Goal: Learn about a topic: Learn about a topic

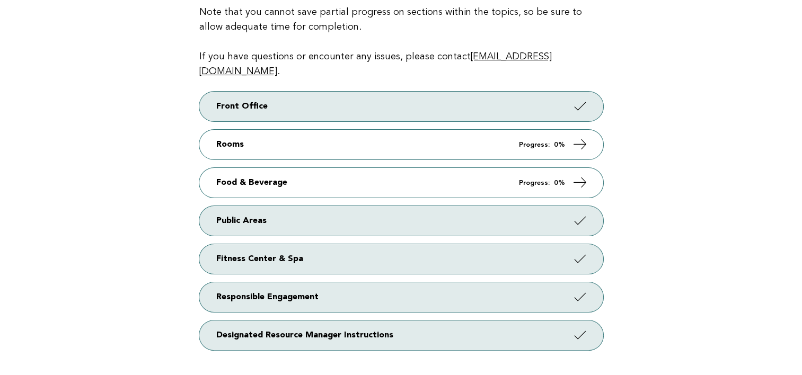
scroll to position [168, 0]
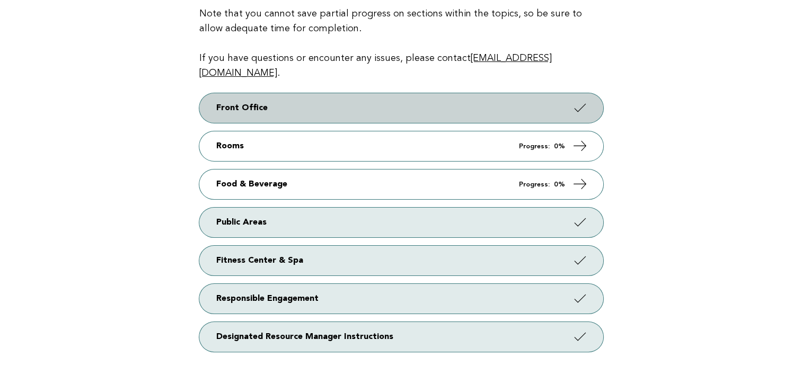
click at [490, 93] on link "Front Office" at bounding box center [401, 108] width 404 height 30
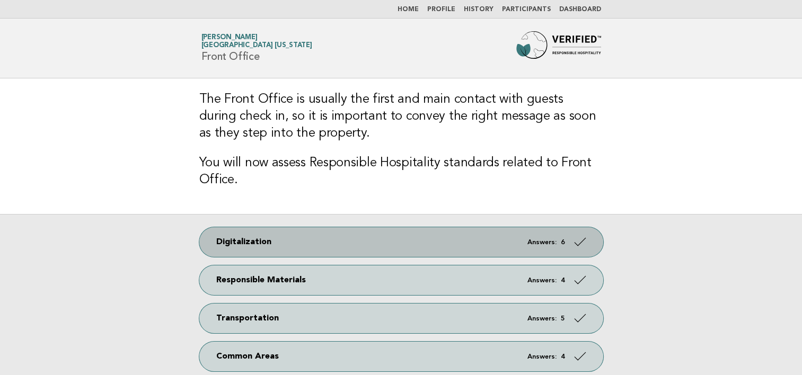
click at [472, 240] on link "Digitalization Answers: 6" at bounding box center [401, 242] width 404 height 30
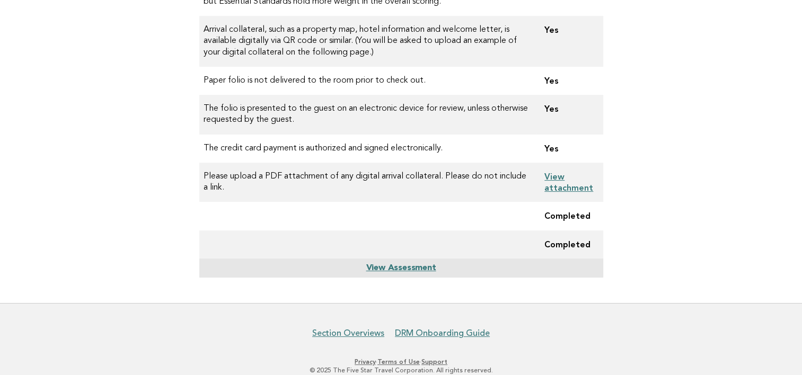
scroll to position [214, 0]
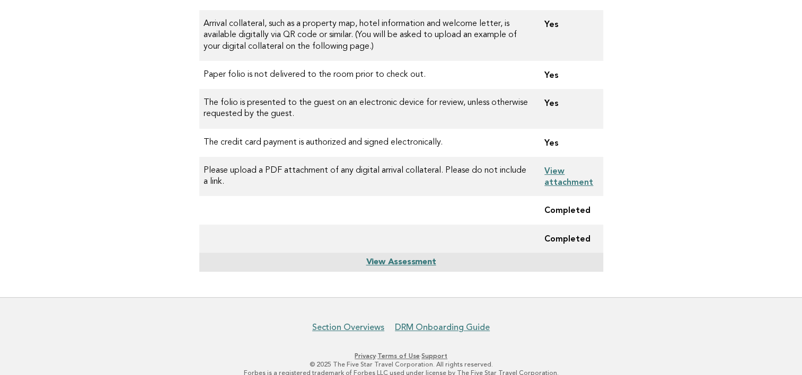
click at [552, 171] on link "View attachment" at bounding box center [568, 176] width 49 height 21
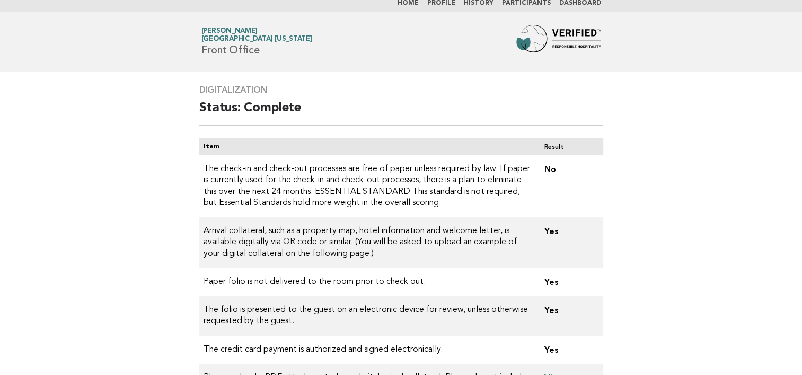
scroll to position [0, 0]
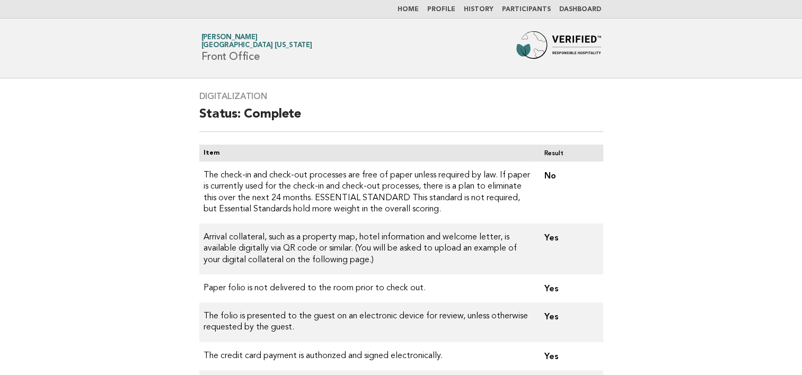
click at [586, 9] on link "Dashboard" at bounding box center [580, 9] width 42 height 6
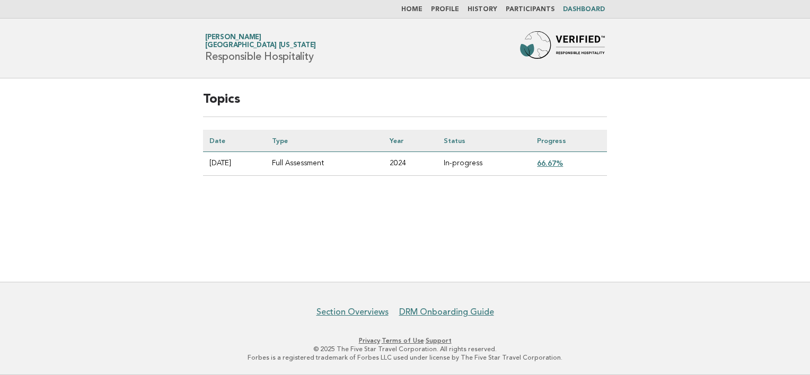
click at [560, 161] on link "66.67%" at bounding box center [550, 163] width 26 height 8
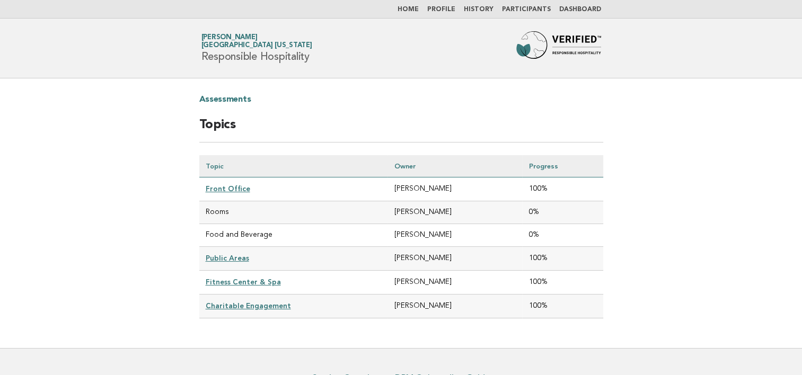
click at [418, 10] on link "Home" at bounding box center [408, 9] width 21 height 6
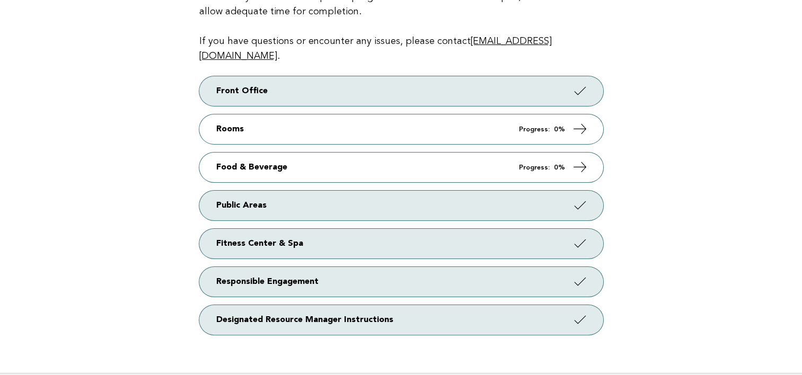
scroll to position [194, 0]
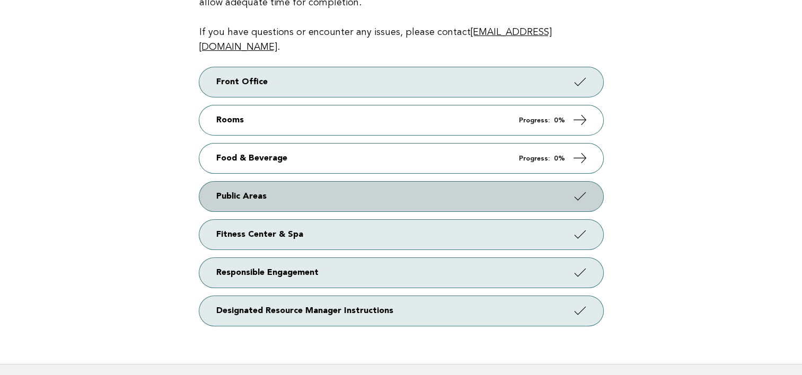
click at [426, 184] on link "Public Areas" at bounding box center [401, 197] width 404 height 30
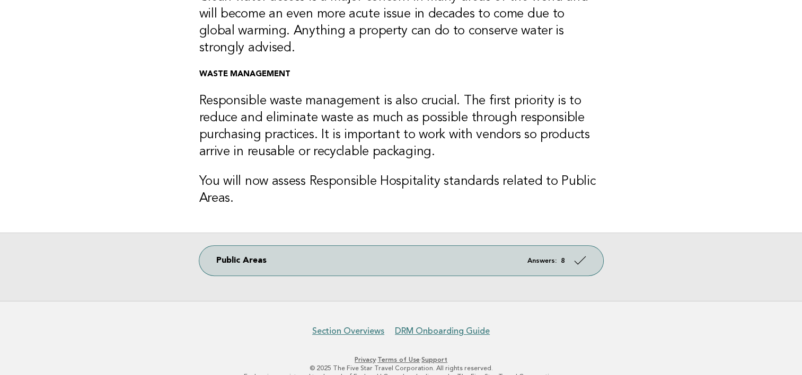
scroll to position [342, 0]
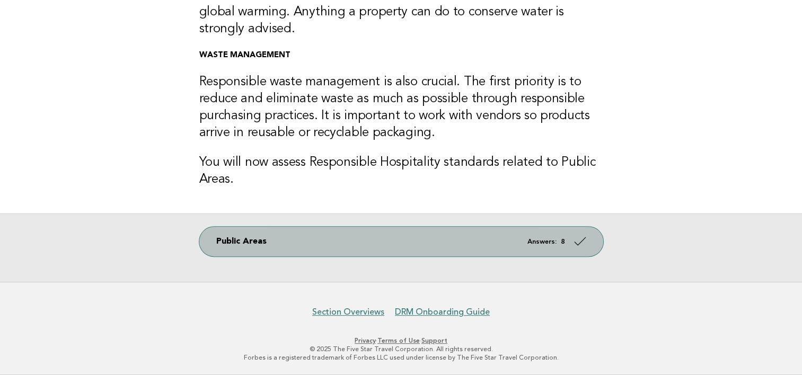
click at [389, 248] on link "Public Areas Answers: 8" at bounding box center [401, 242] width 404 height 30
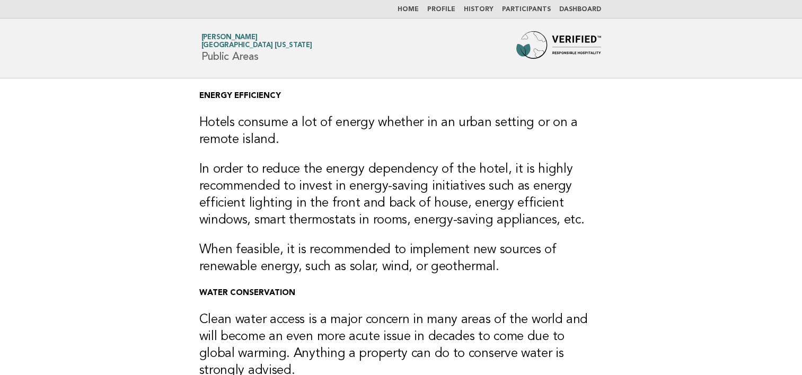
scroll to position [342, 0]
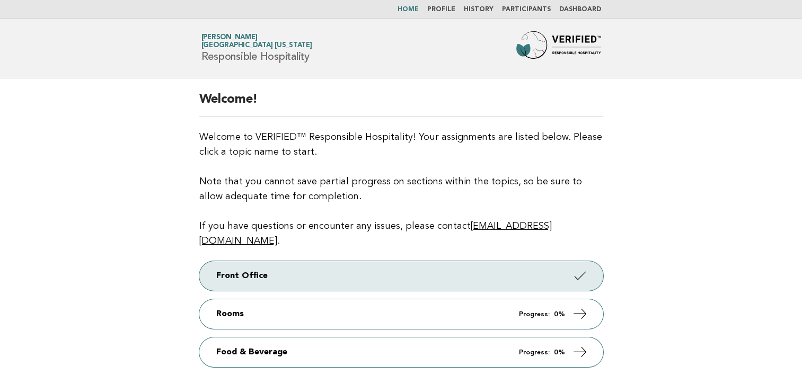
scroll to position [194, 0]
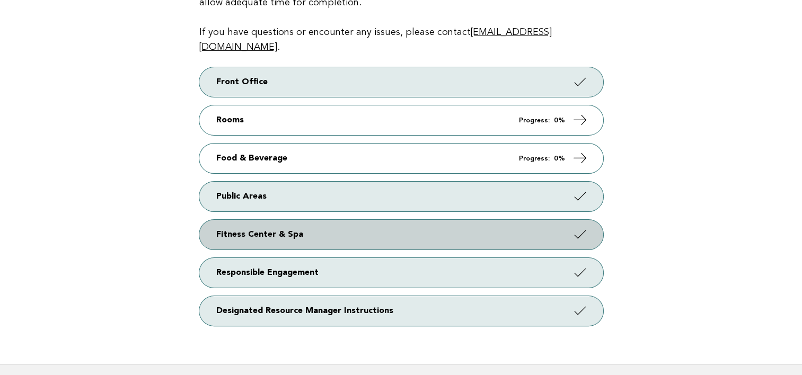
click at [380, 220] on link "Fitness Center & Spa" at bounding box center [401, 235] width 404 height 30
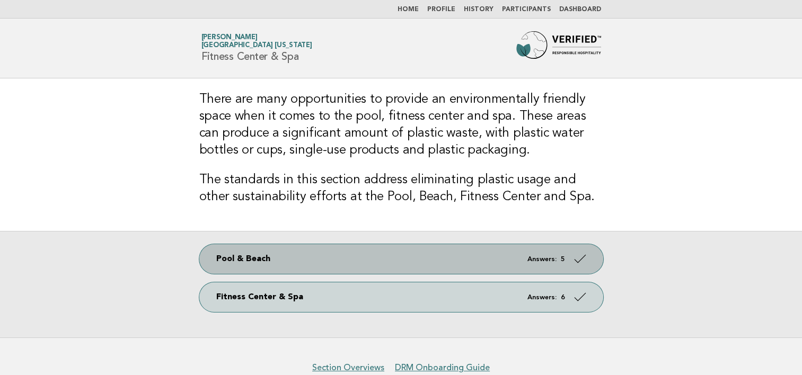
click at [347, 253] on link "Pool & Beach Answers: 5" at bounding box center [401, 259] width 404 height 30
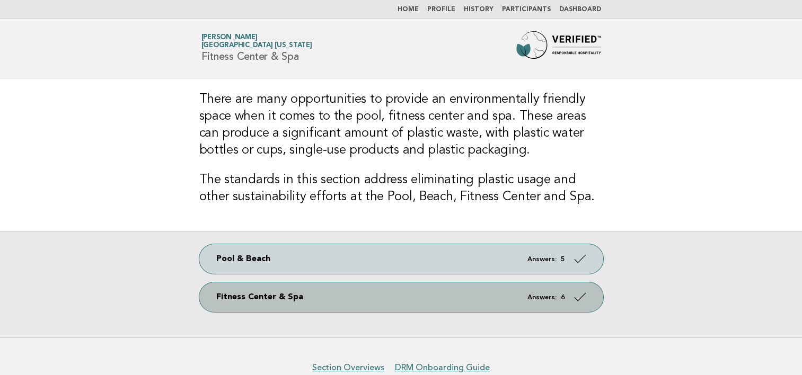
click at [320, 294] on link "Fitness Center & Spa Answers: 6" at bounding box center [401, 298] width 404 height 30
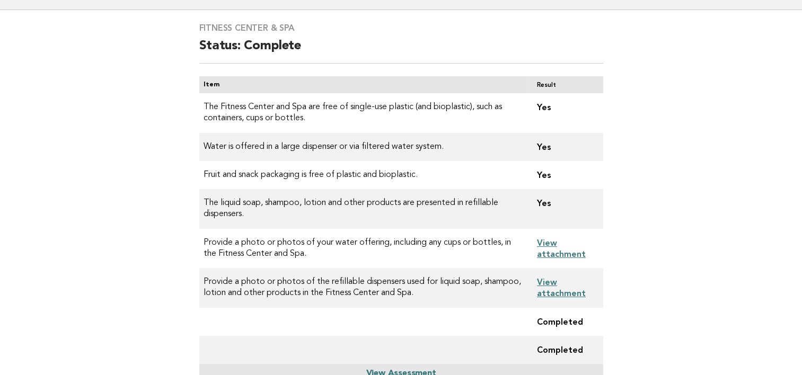
scroll to position [72, 0]
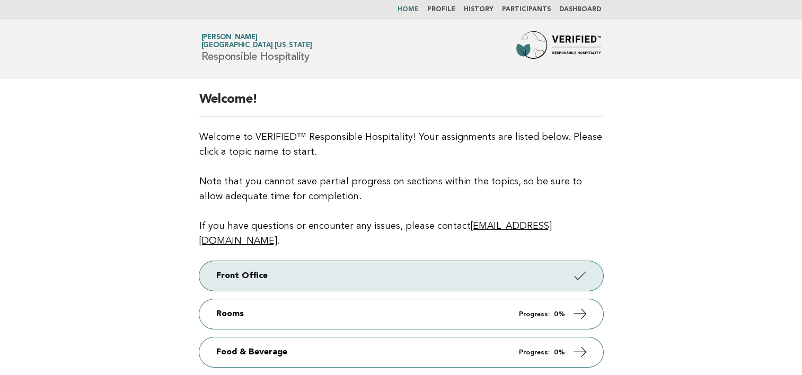
scroll to position [194, 0]
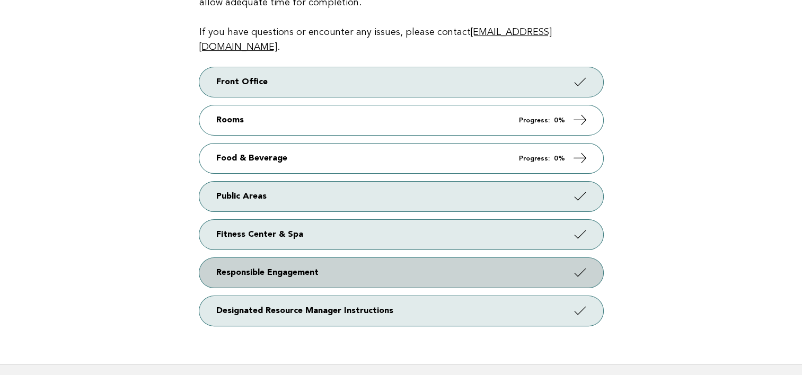
click at [489, 258] on link "Responsible Engagement" at bounding box center [401, 273] width 404 height 30
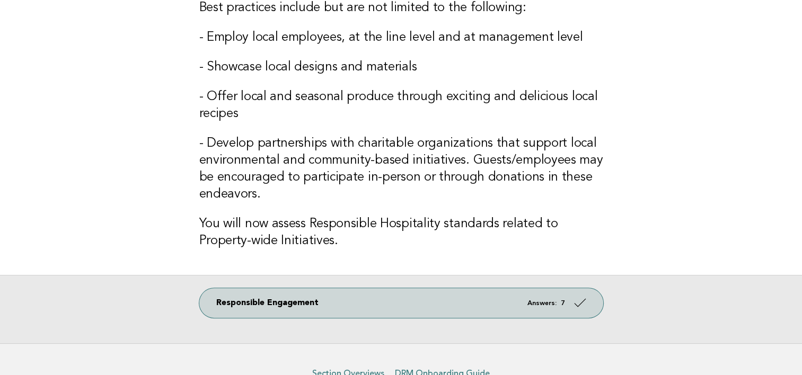
scroll to position [257, 0]
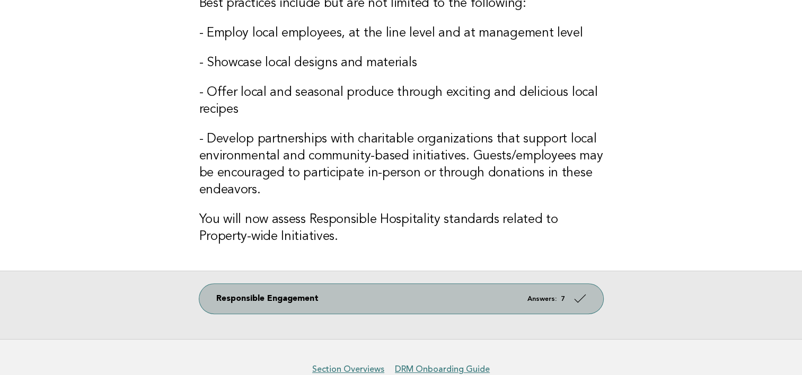
click at [401, 296] on link "Responsible Engagement Answers: 7" at bounding box center [401, 299] width 404 height 30
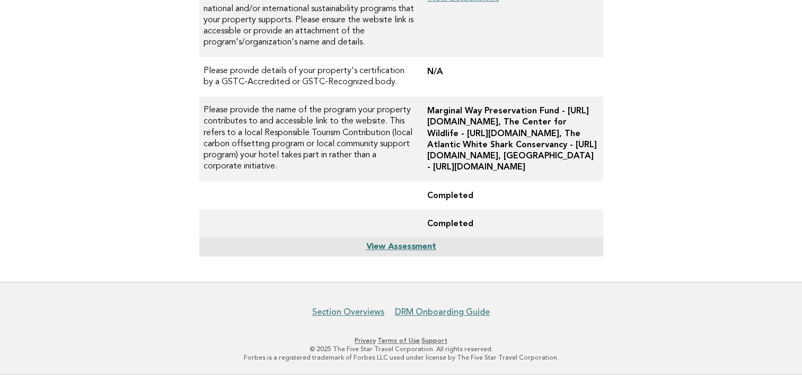
scroll to position [428, 0]
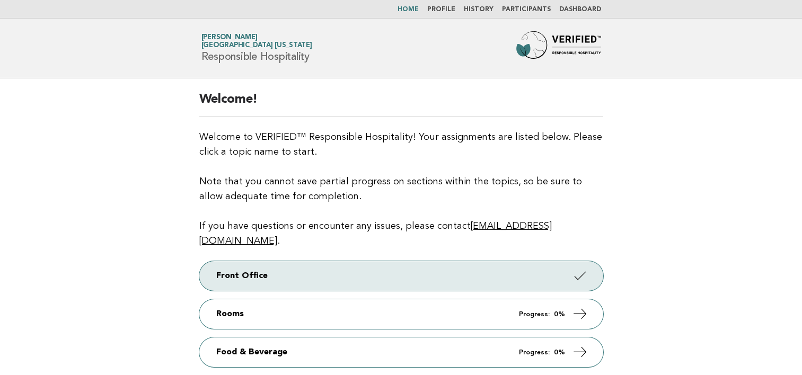
scroll to position [194, 0]
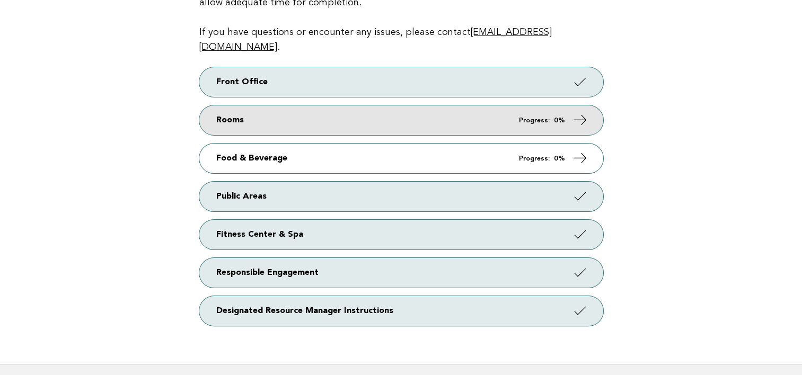
click at [372, 108] on link "Rooms Progress: 0%" at bounding box center [401, 120] width 404 height 30
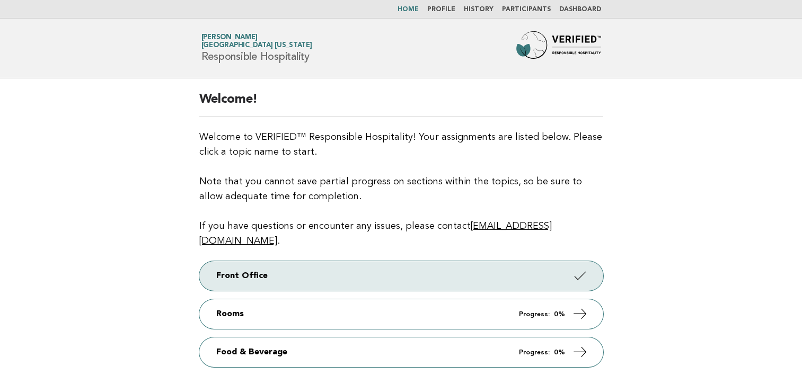
scroll to position [194, 0]
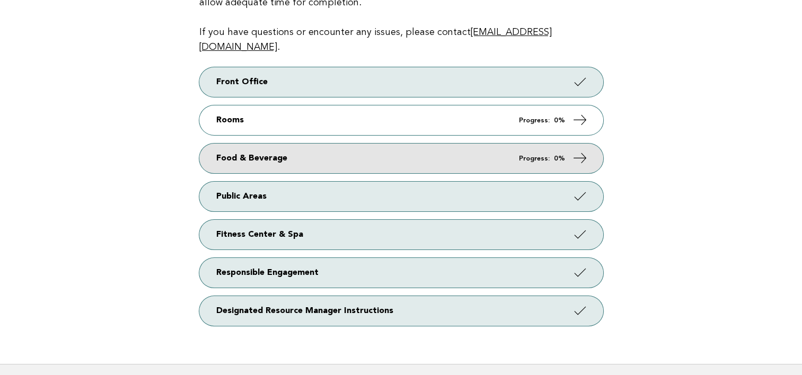
click at [279, 144] on link "Food & Beverage Progress: 0%" at bounding box center [401, 159] width 404 height 30
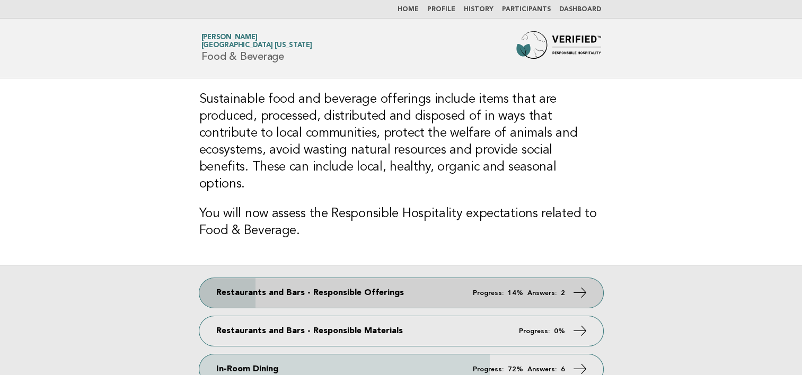
click at [488, 290] on em "Progress:" at bounding box center [488, 293] width 31 height 7
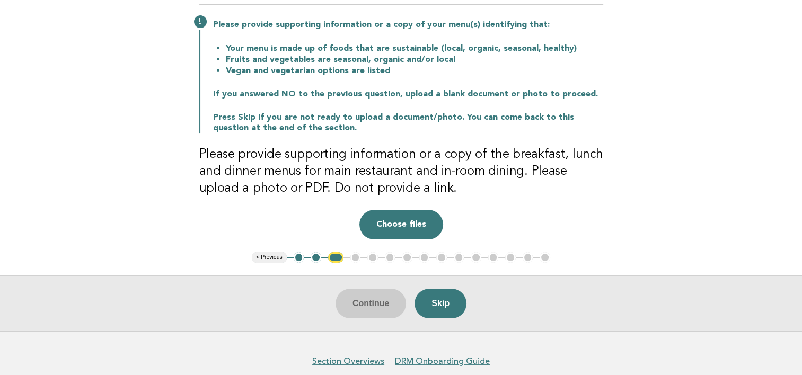
scroll to position [130, 0]
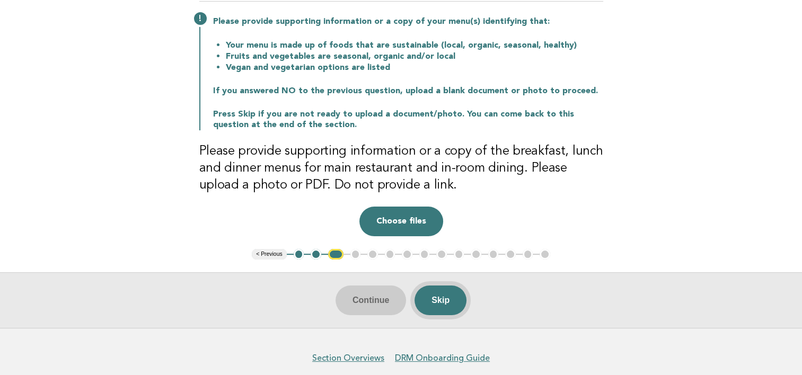
click at [453, 298] on button "Skip" at bounding box center [441, 301] width 52 height 30
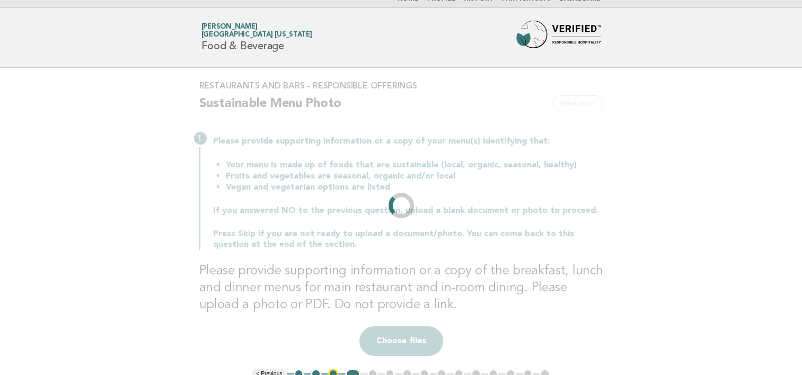
scroll to position [0, 0]
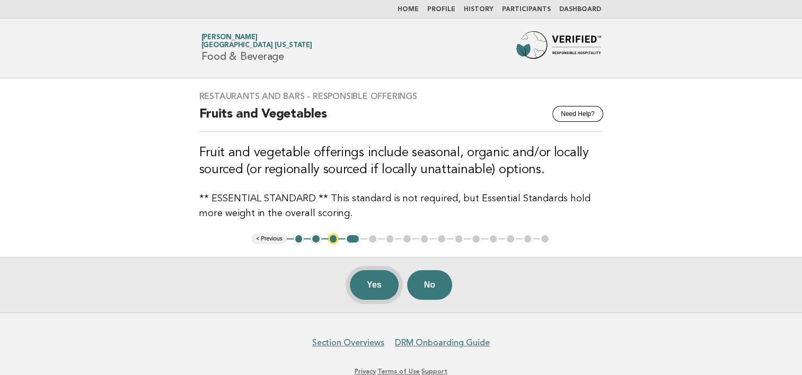
click at [380, 282] on button "Yes" at bounding box center [374, 285] width 49 height 30
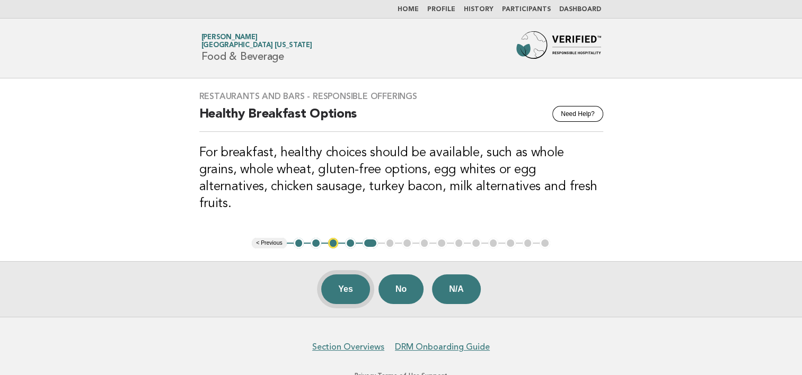
click at [350, 275] on button "Yes" at bounding box center [345, 290] width 49 height 30
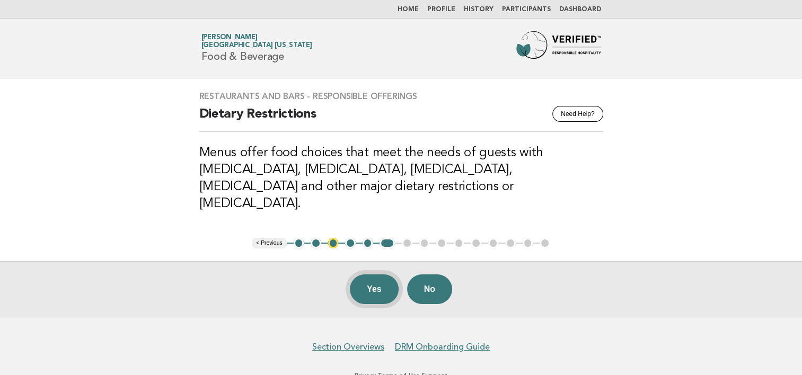
click at [377, 275] on button "Yes" at bounding box center [374, 290] width 49 height 30
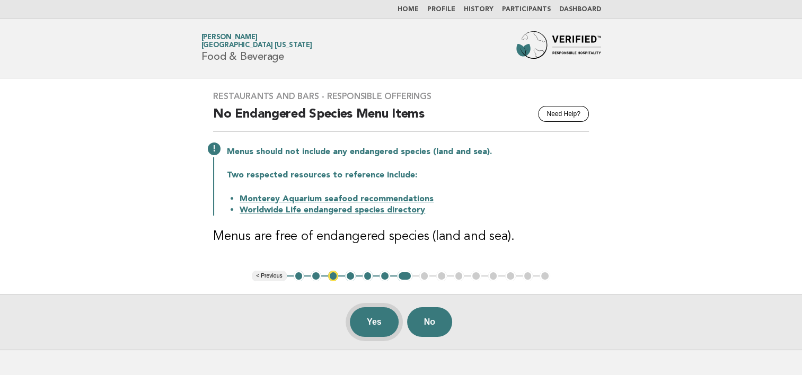
click at [383, 320] on button "Yes" at bounding box center [374, 322] width 49 height 30
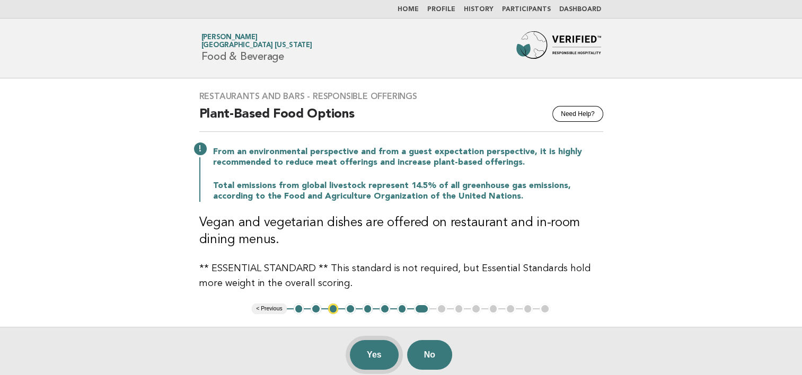
click at [383, 353] on button "Yes" at bounding box center [374, 355] width 49 height 30
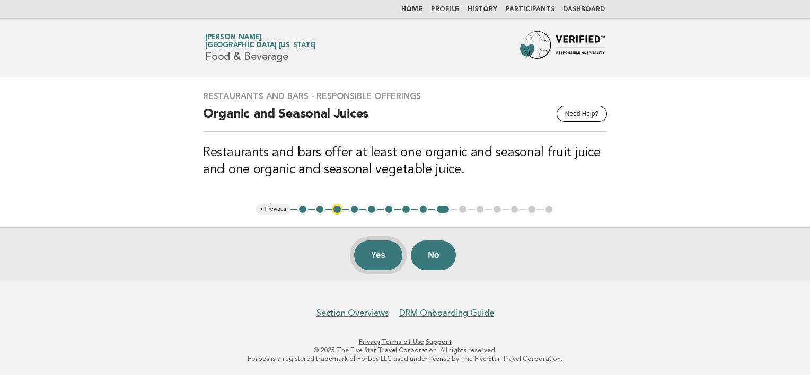
click at [379, 254] on button "Yes" at bounding box center [378, 256] width 49 height 30
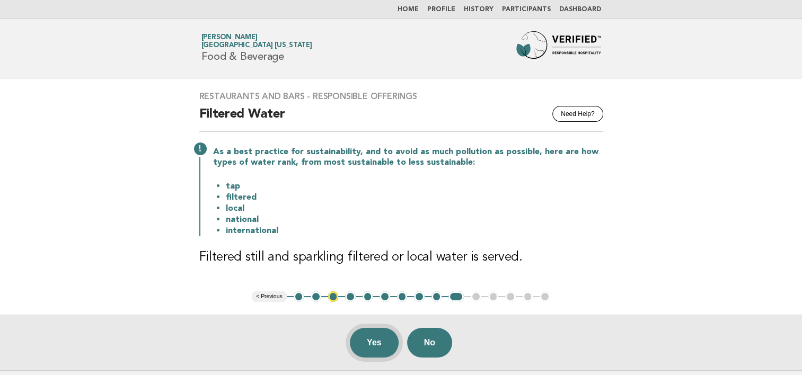
click at [381, 338] on button "Yes" at bounding box center [374, 343] width 49 height 30
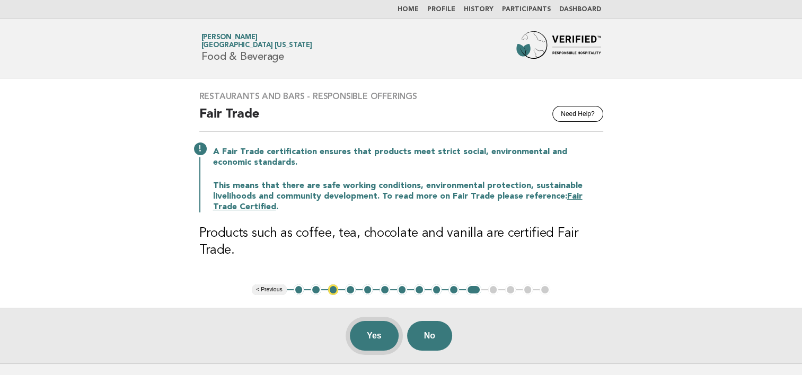
click at [377, 336] on button "Yes" at bounding box center [374, 336] width 49 height 30
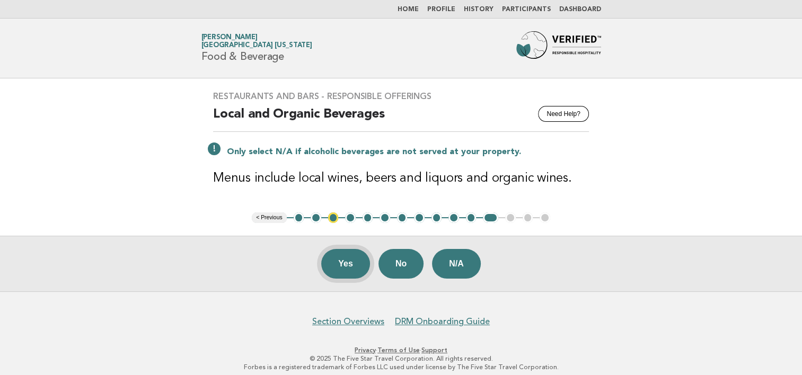
click at [343, 267] on button "Yes" at bounding box center [345, 264] width 49 height 30
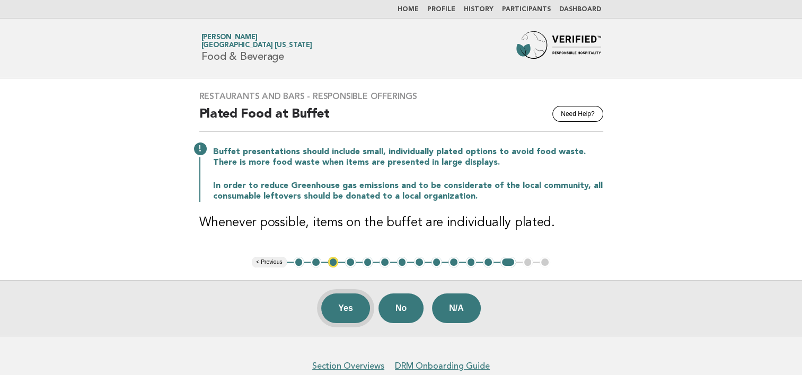
click at [347, 307] on button "Yes" at bounding box center [345, 309] width 49 height 30
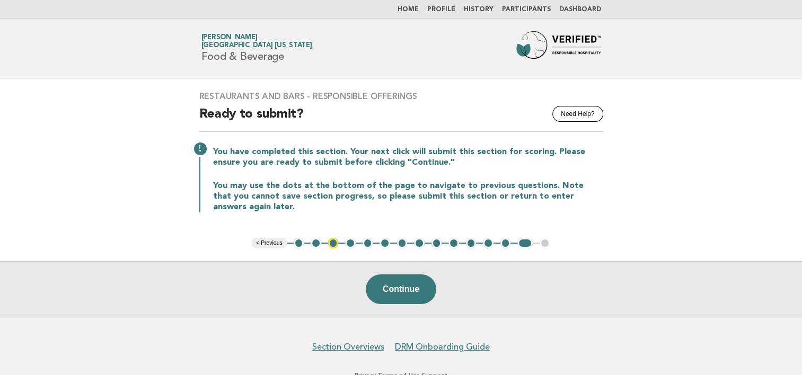
click at [419, 8] on link "Home" at bounding box center [408, 9] width 21 height 6
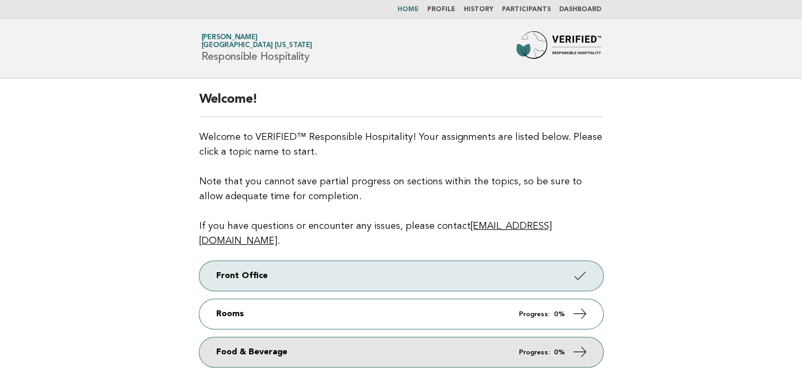
click at [479, 338] on link "Food & Beverage Progress: 0%" at bounding box center [401, 353] width 404 height 30
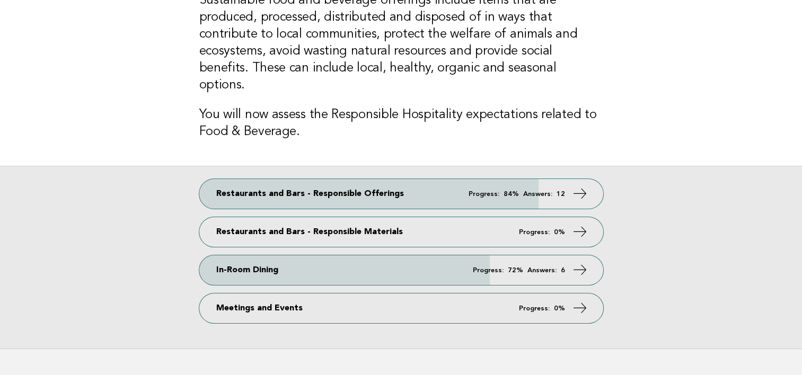
scroll to position [103, 0]
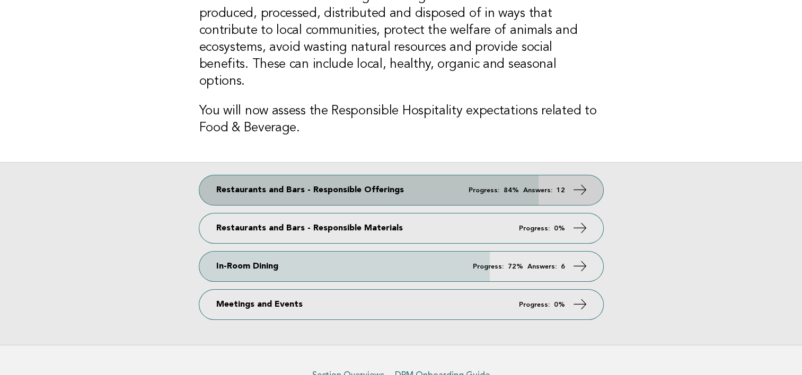
click at [410, 175] on link "Restaurants and Bars - Responsible Offerings Progress: 84% Answers: 12" at bounding box center [401, 190] width 404 height 30
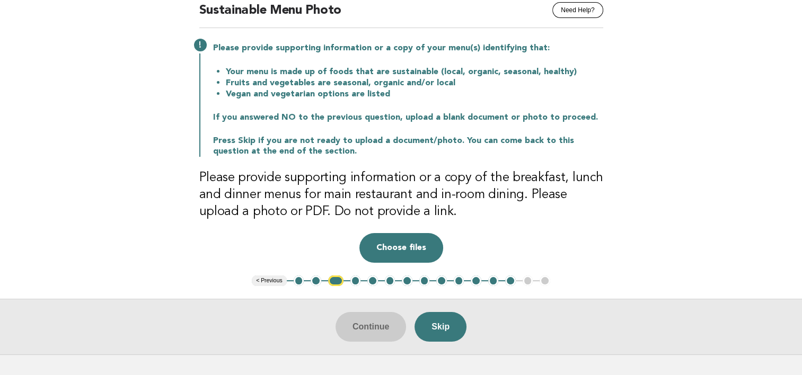
scroll to position [106, 0]
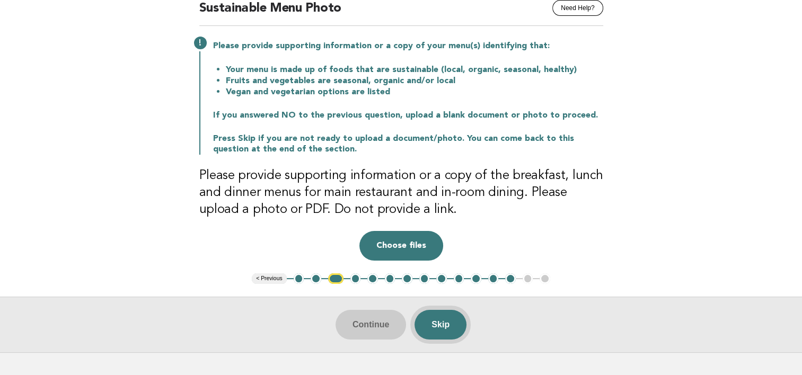
click at [443, 324] on button "Skip" at bounding box center [441, 325] width 52 height 30
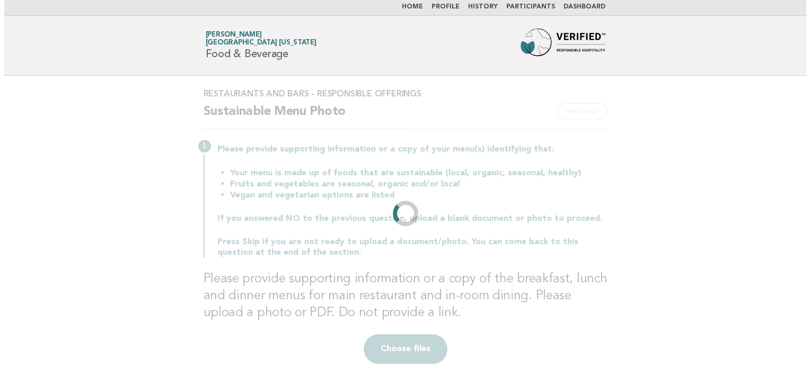
scroll to position [0, 0]
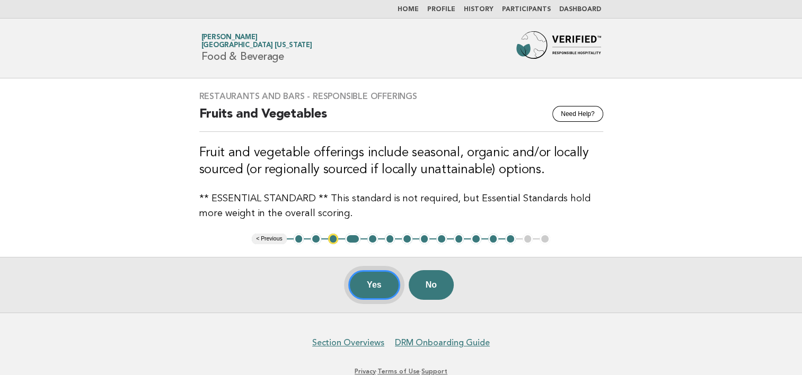
click at [373, 285] on button "Yes" at bounding box center [374, 285] width 52 height 30
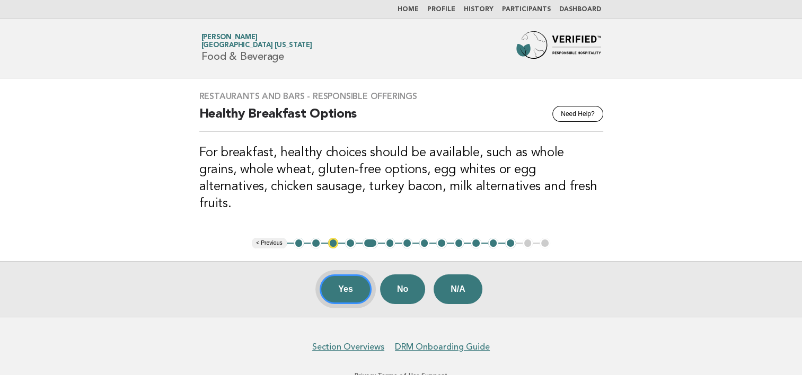
click at [352, 275] on button "Yes" at bounding box center [346, 290] width 52 height 30
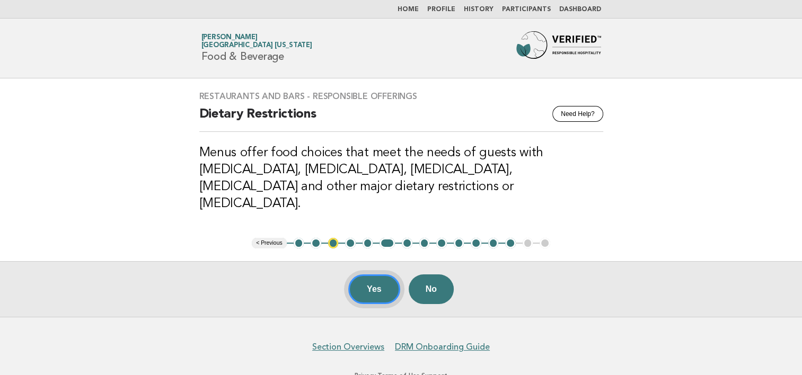
click at [377, 275] on button "Yes" at bounding box center [374, 290] width 52 height 30
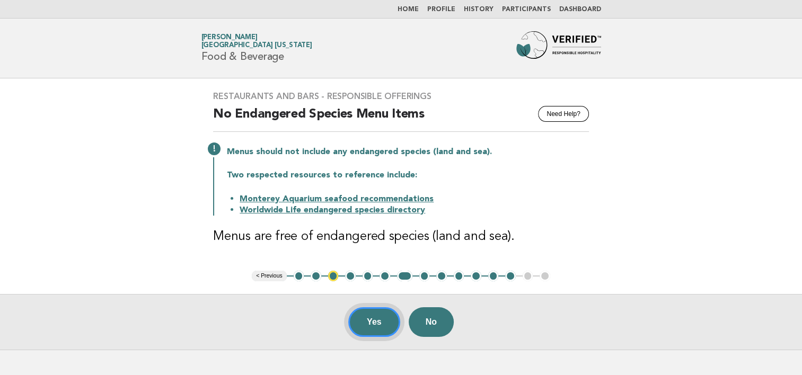
click at [380, 321] on button "Yes" at bounding box center [374, 322] width 52 height 30
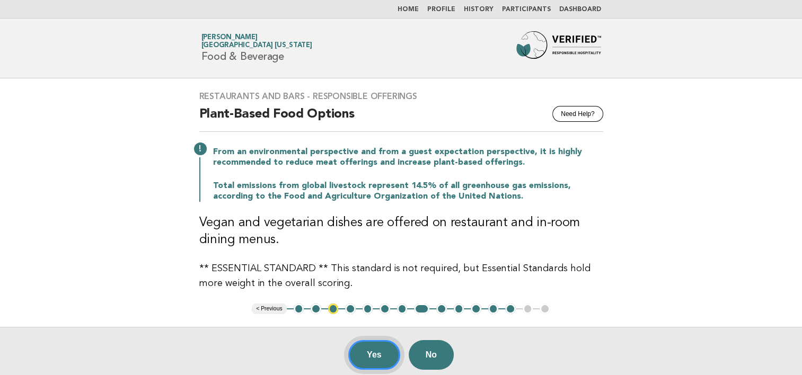
click at [375, 353] on button "Yes" at bounding box center [374, 355] width 52 height 30
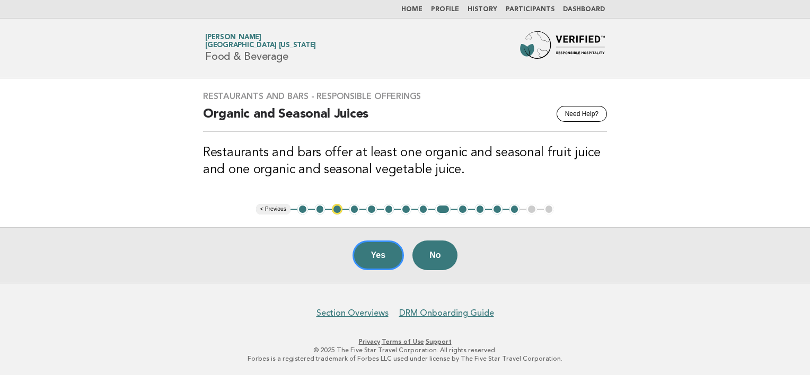
click at [422, 7] on link "Home" at bounding box center [411, 9] width 21 height 6
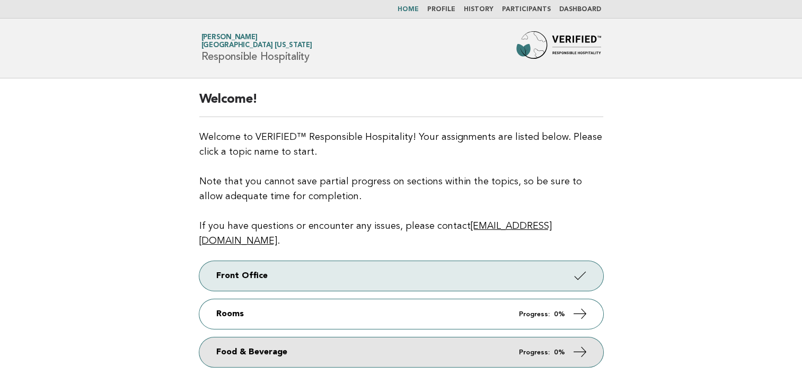
click at [518, 338] on link "Food & Beverage Progress: 0%" at bounding box center [401, 353] width 404 height 30
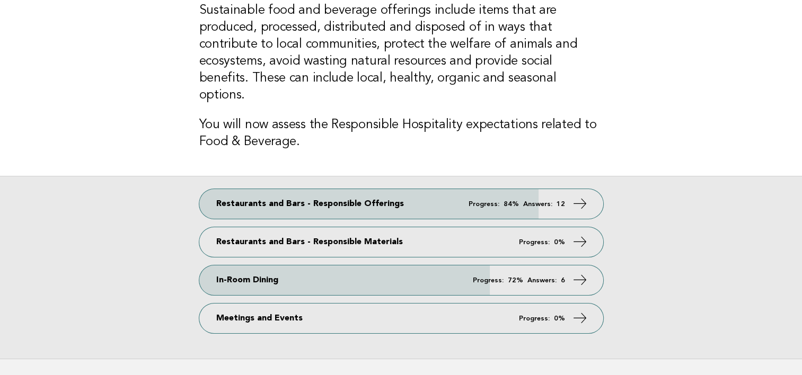
scroll to position [91, 0]
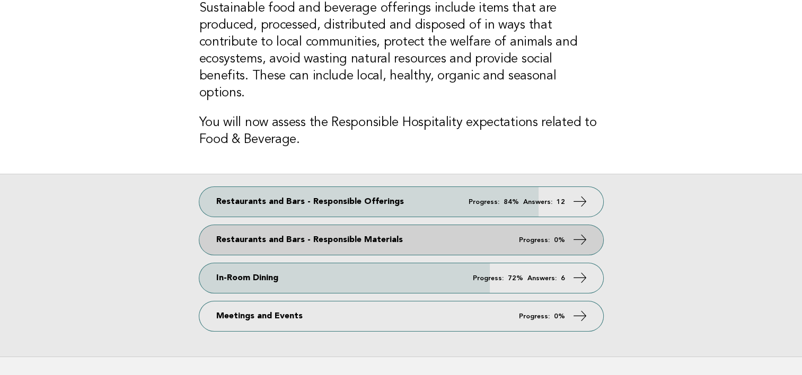
click at [388, 225] on link "Restaurants and Bars - Responsible Materials Progress: 0%" at bounding box center [401, 240] width 404 height 30
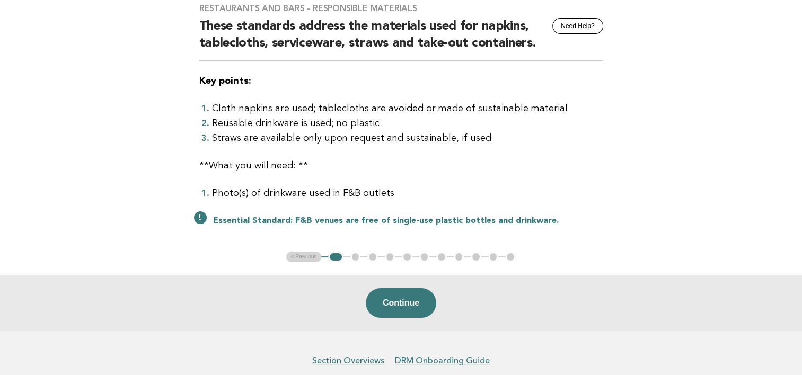
scroll to position [92, 0]
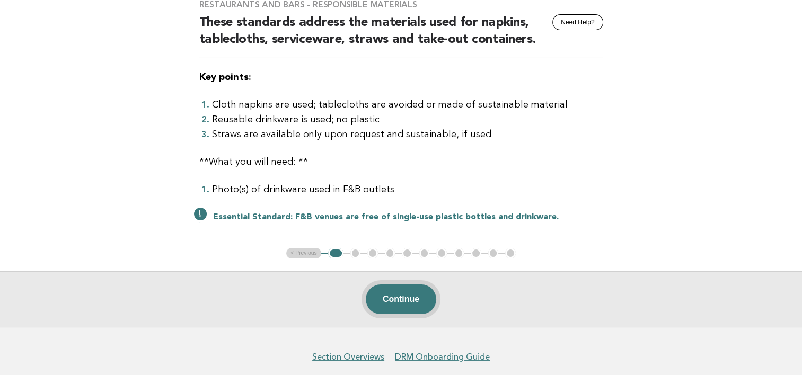
click at [406, 301] on button "Continue" at bounding box center [401, 300] width 71 height 30
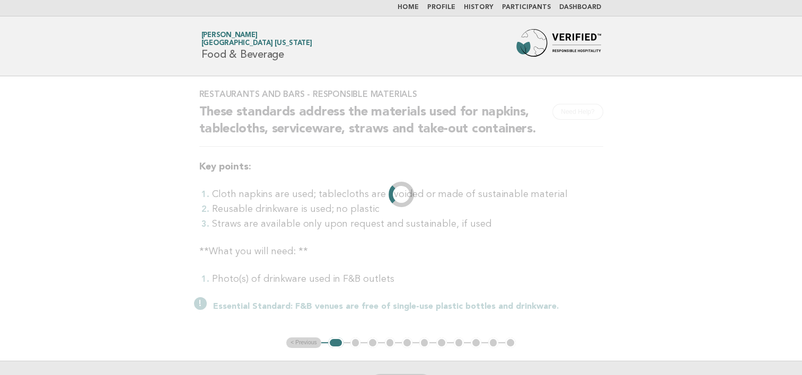
scroll to position [0, 0]
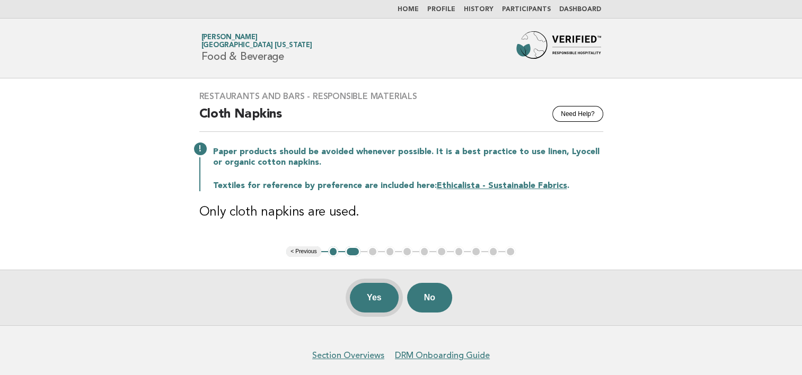
click at [374, 295] on button "Yes" at bounding box center [374, 298] width 49 height 30
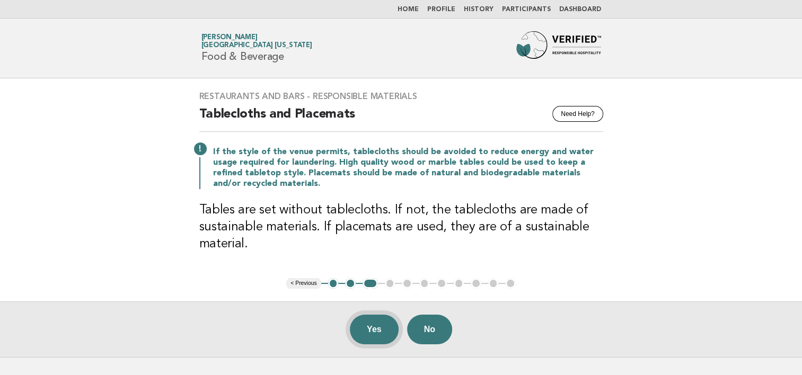
click at [377, 328] on button "Yes" at bounding box center [374, 330] width 49 height 30
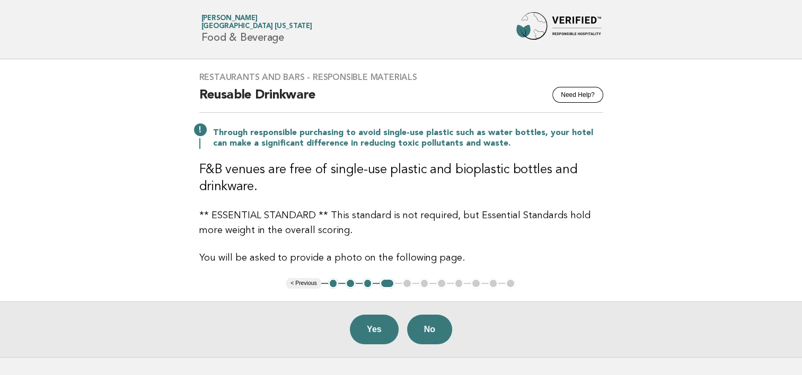
scroll to position [22, 0]
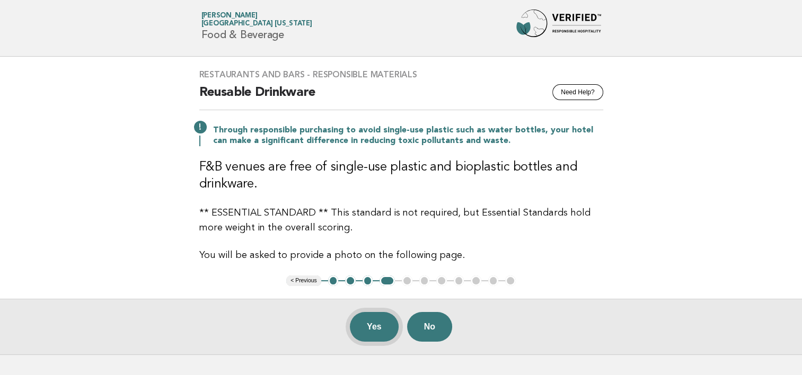
click at [375, 319] on button "Yes" at bounding box center [374, 327] width 49 height 30
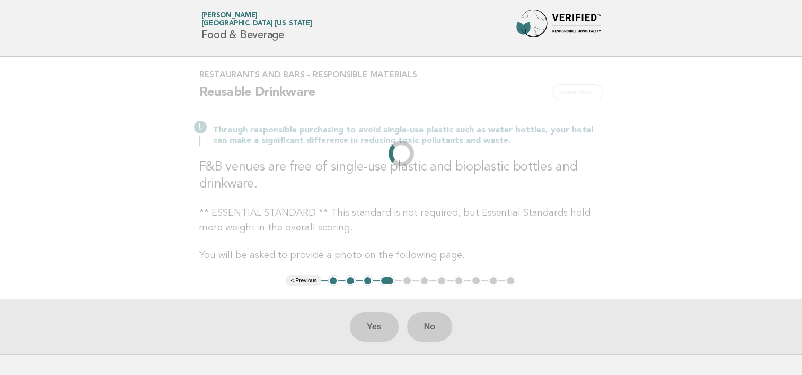
scroll to position [0, 0]
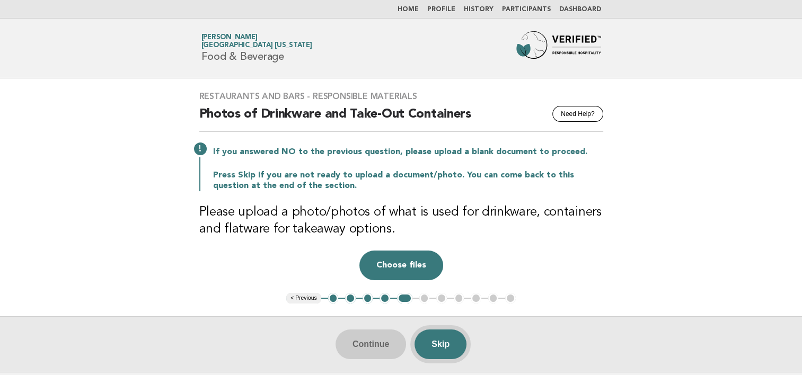
click at [448, 343] on button "Skip" at bounding box center [441, 345] width 52 height 30
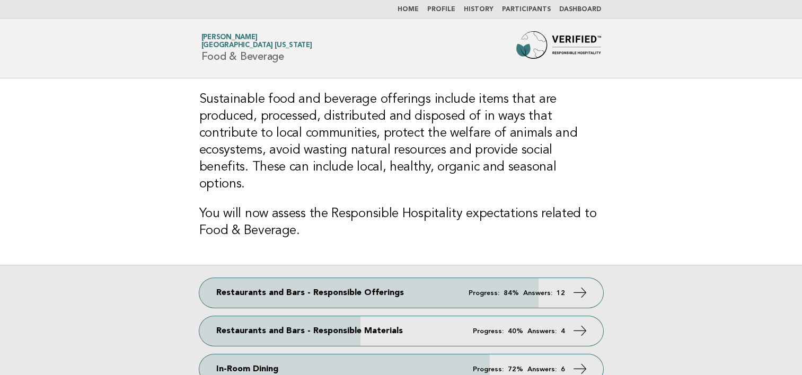
scroll to position [91, 0]
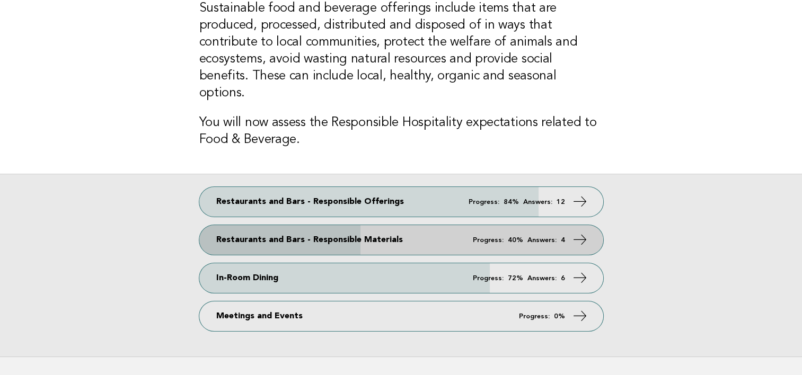
click at [318, 225] on link "Restaurants and Bars - Responsible Materials Progress: 40% Answers: 4" at bounding box center [401, 240] width 404 height 30
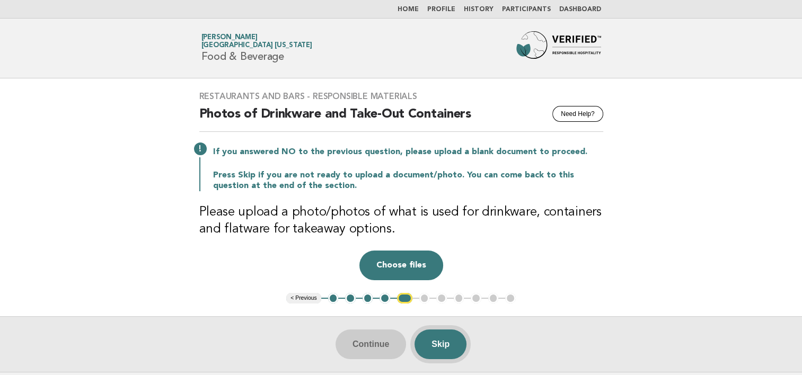
click at [450, 342] on button "Skip" at bounding box center [441, 345] width 52 height 30
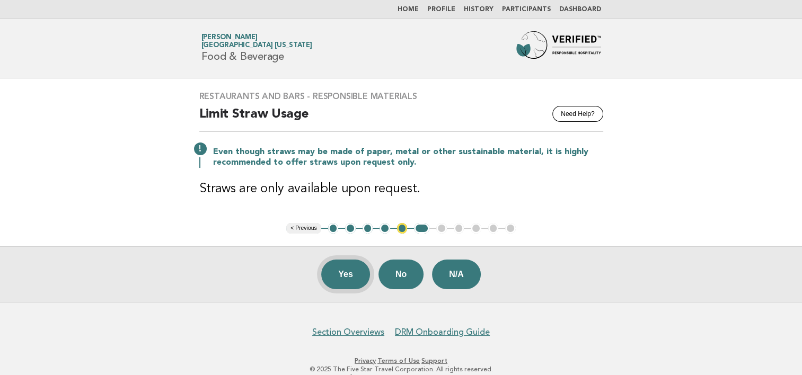
click at [348, 270] on button "Yes" at bounding box center [345, 275] width 49 height 30
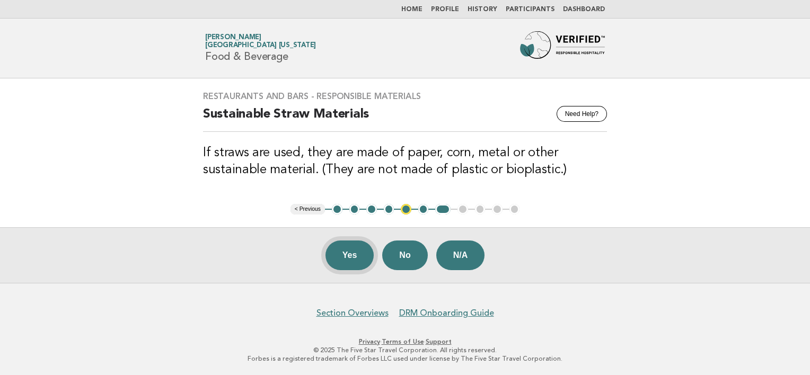
click at [346, 250] on button "Yes" at bounding box center [349, 256] width 49 height 30
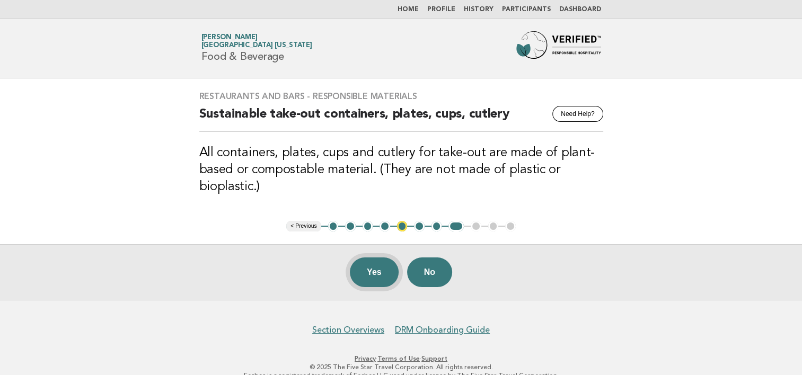
click at [375, 272] on button "Yes" at bounding box center [374, 273] width 49 height 30
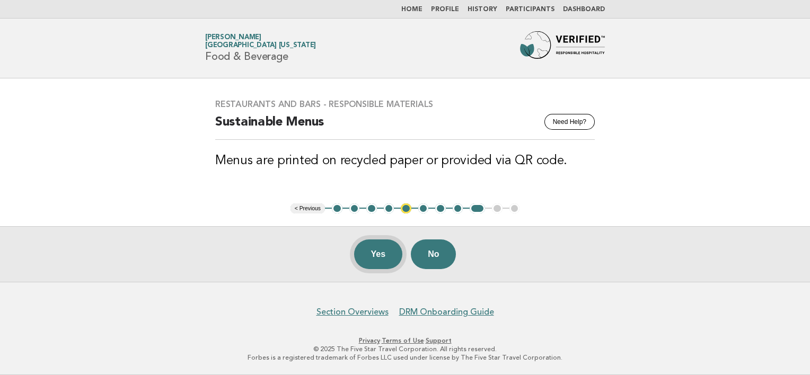
click at [382, 251] on button "Yes" at bounding box center [378, 255] width 49 height 30
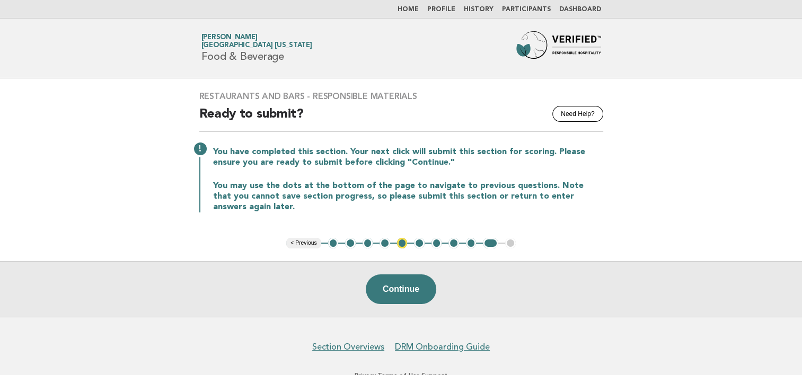
click at [419, 8] on link "Home" at bounding box center [408, 9] width 21 height 6
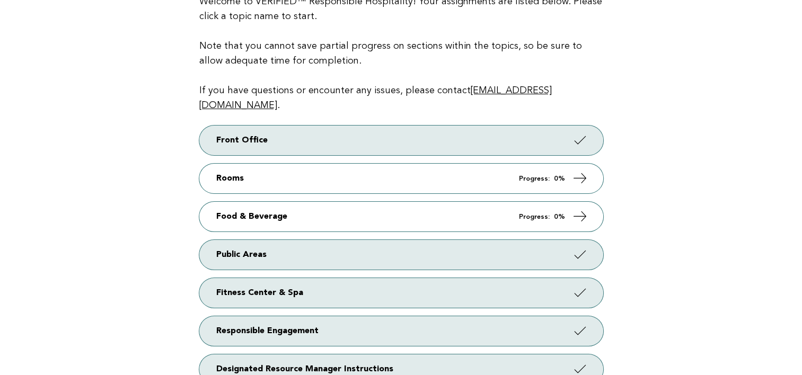
scroll to position [149, 0]
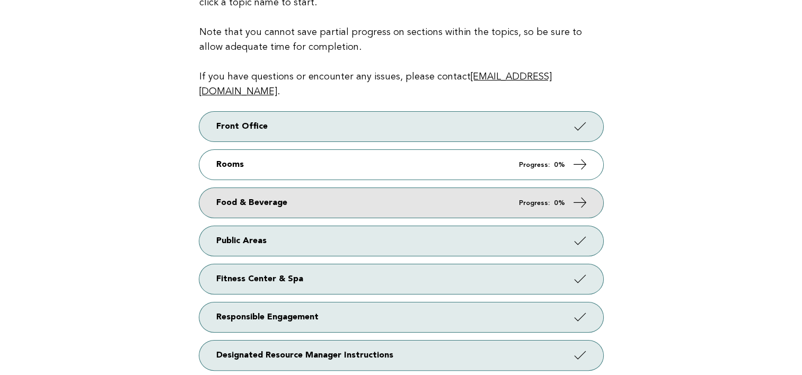
click at [549, 200] on em "Progress:" at bounding box center [534, 203] width 31 height 7
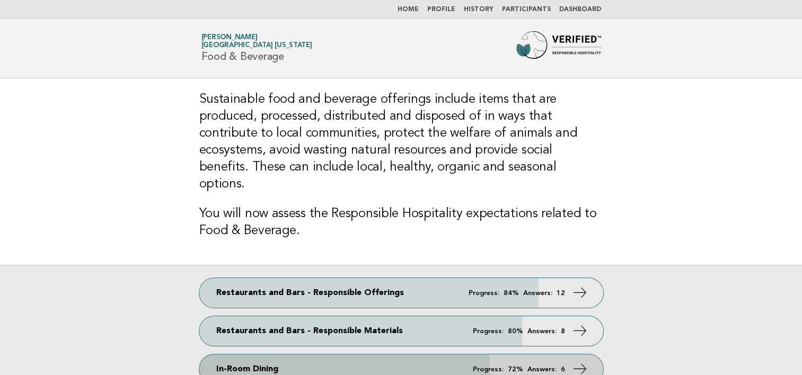
click at [401, 355] on link "In-Room Dining Progress: 72% Answers: 6" at bounding box center [401, 370] width 404 height 30
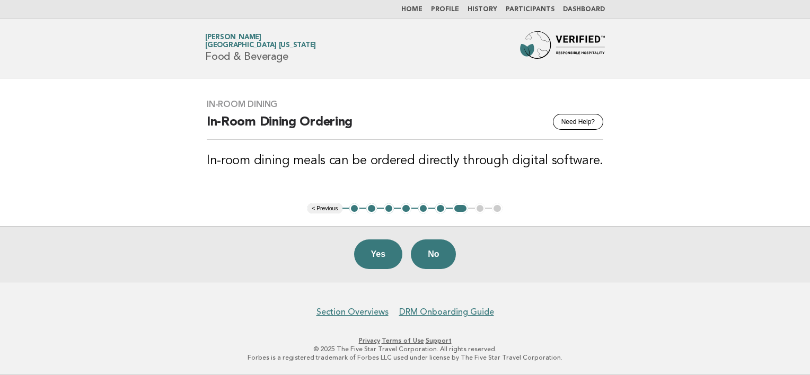
click at [354, 210] on button "1" at bounding box center [354, 209] width 11 height 11
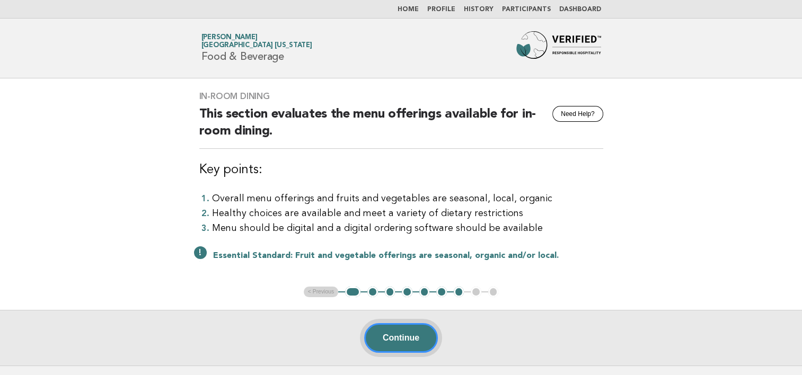
click at [409, 339] on button "Continue" at bounding box center [401, 338] width 74 height 30
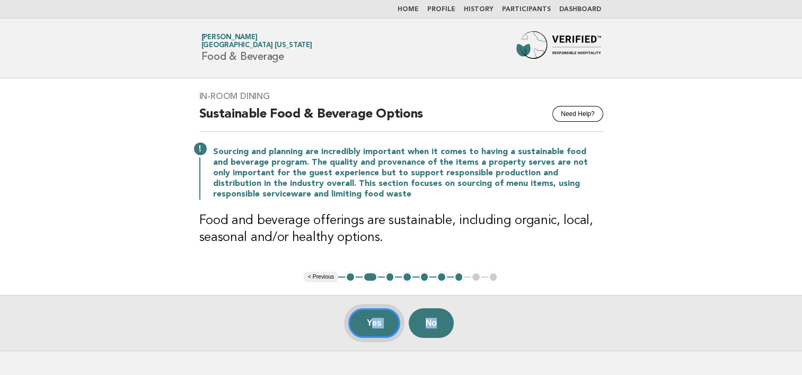
drag, startPoint x: 487, startPoint y: 295, endPoint x: 369, endPoint y: 327, distance: 122.0
click at [369, 327] on div "Yes No" at bounding box center [401, 323] width 802 height 56
click at [369, 327] on button "Yes" at bounding box center [374, 324] width 52 height 30
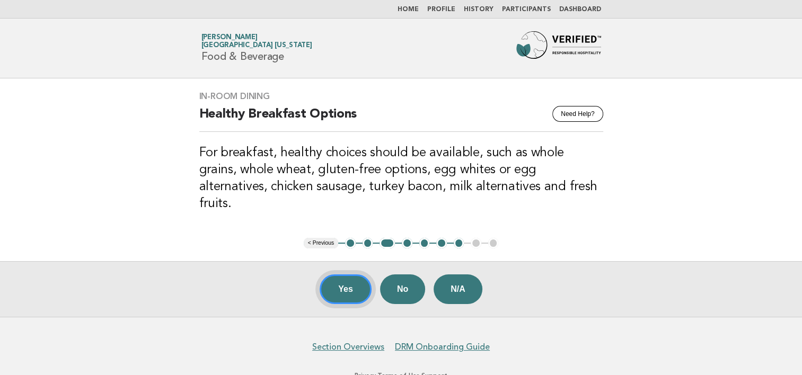
click at [348, 275] on button "Yes" at bounding box center [346, 290] width 52 height 30
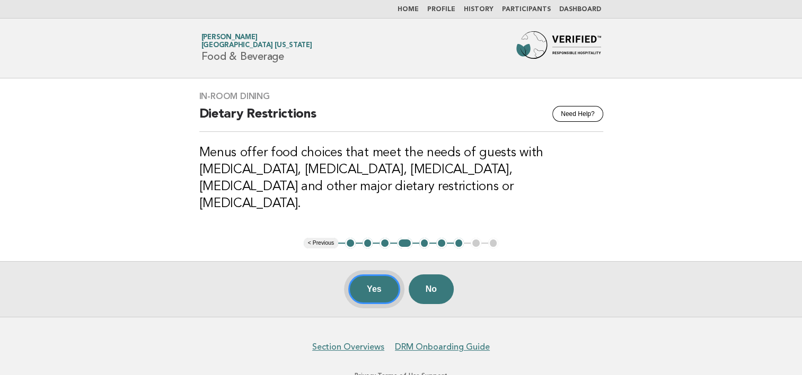
click at [375, 275] on button "Yes" at bounding box center [374, 290] width 52 height 30
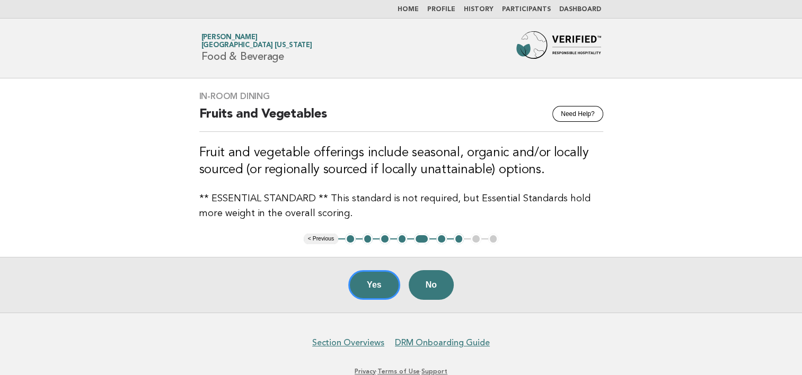
click at [375, 270] on button "Yes" at bounding box center [374, 285] width 52 height 30
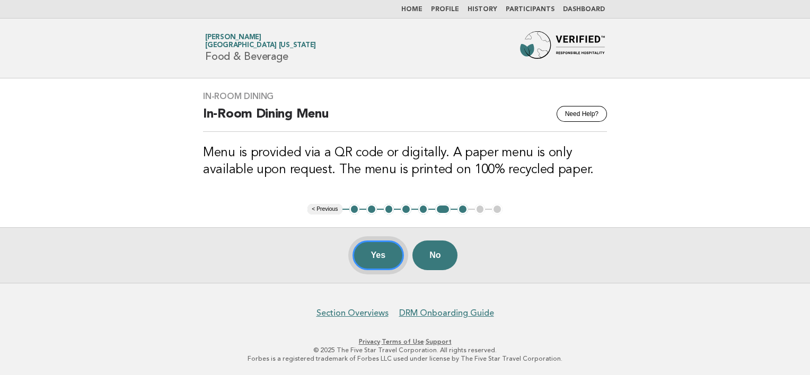
click at [388, 252] on button "Yes" at bounding box center [379, 256] width 52 height 30
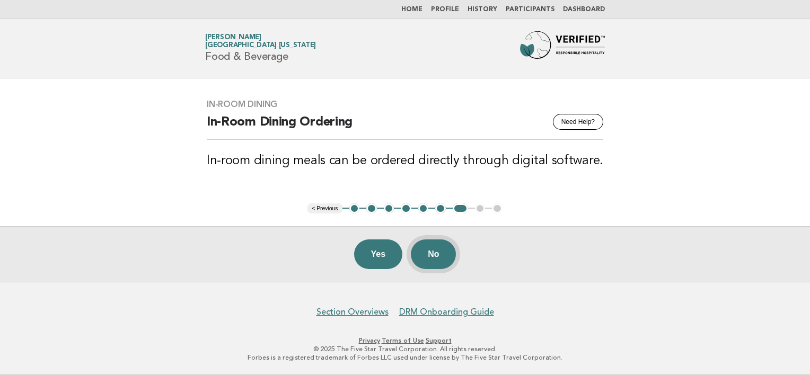
click at [443, 253] on button "No" at bounding box center [433, 255] width 45 height 30
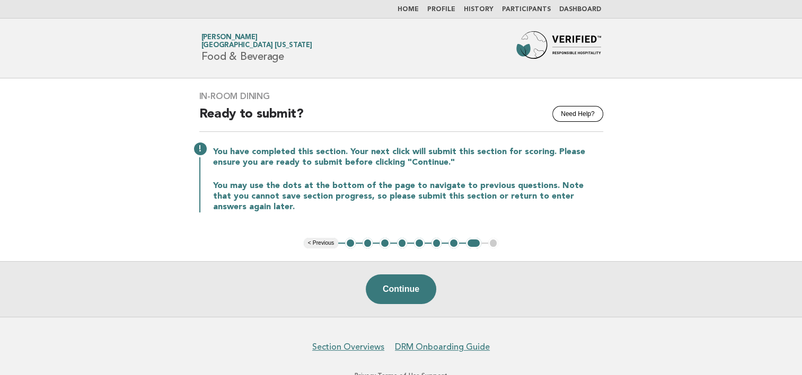
click at [315, 240] on button "< Previous" at bounding box center [321, 243] width 34 height 11
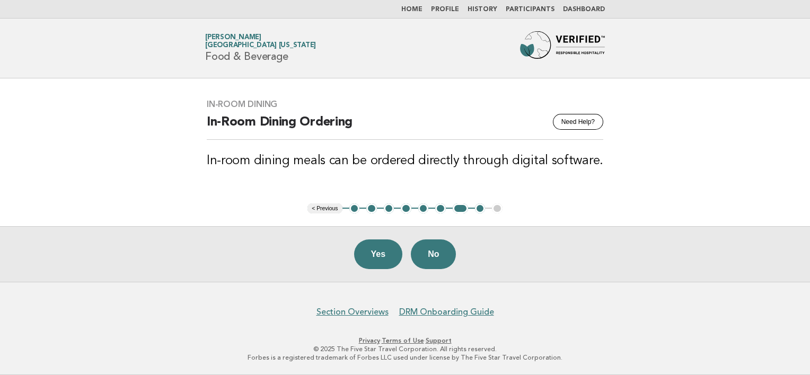
click at [421, 8] on link "Home" at bounding box center [411, 9] width 21 height 6
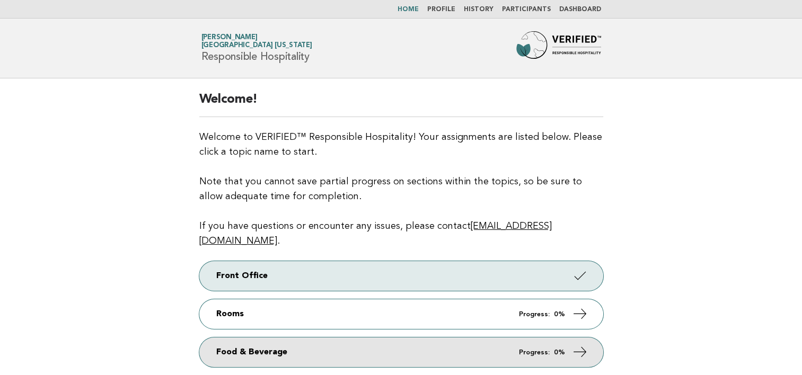
click at [301, 338] on link "Food & Beverage Progress: 0%" at bounding box center [401, 353] width 404 height 30
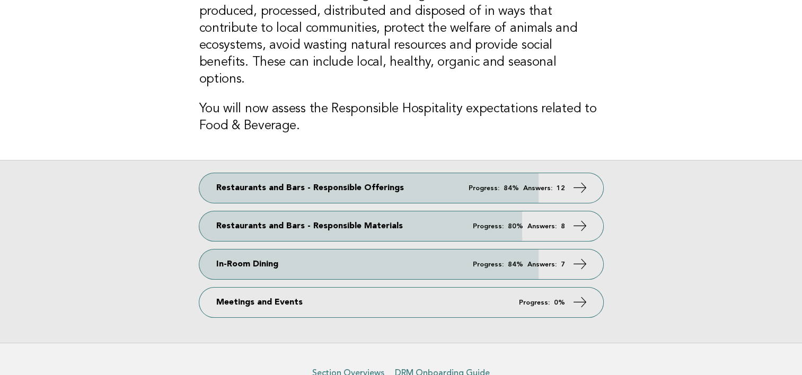
scroll to position [108, 0]
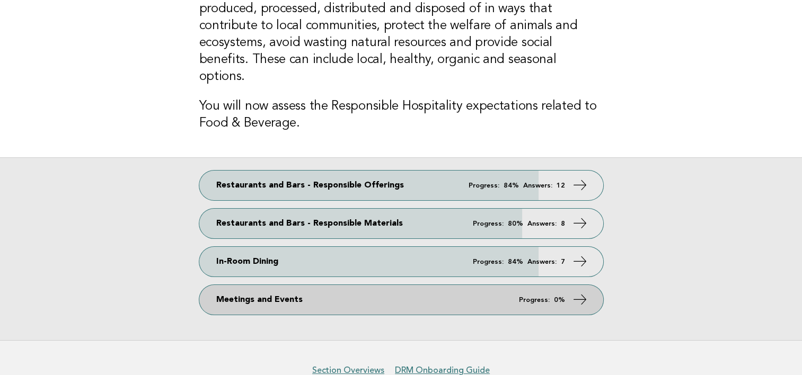
click at [318, 285] on link "Meetings and Events Progress: 0%" at bounding box center [401, 300] width 404 height 30
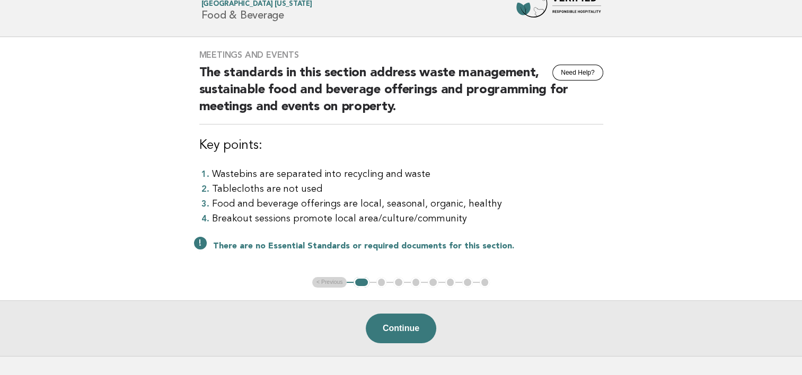
scroll to position [48, 0]
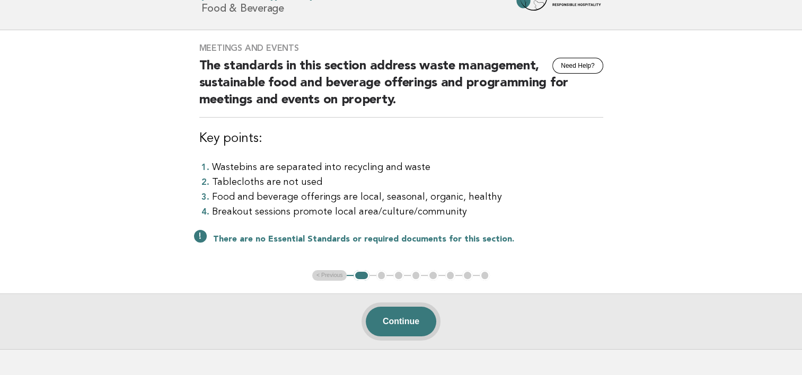
click at [416, 322] on button "Continue" at bounding box center [401, 322] width 71 height 30
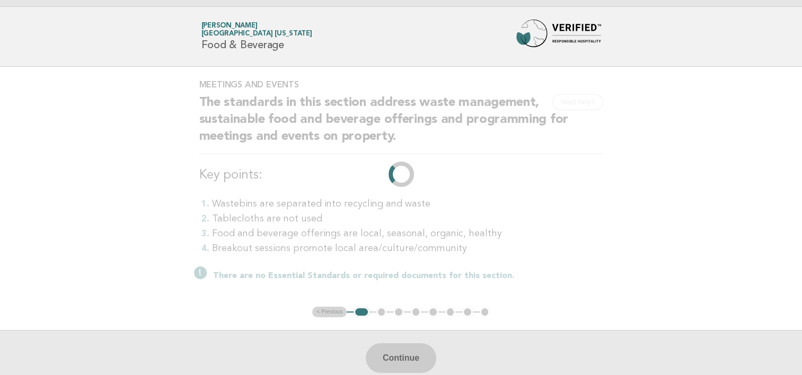
scroll to position [0, 0]
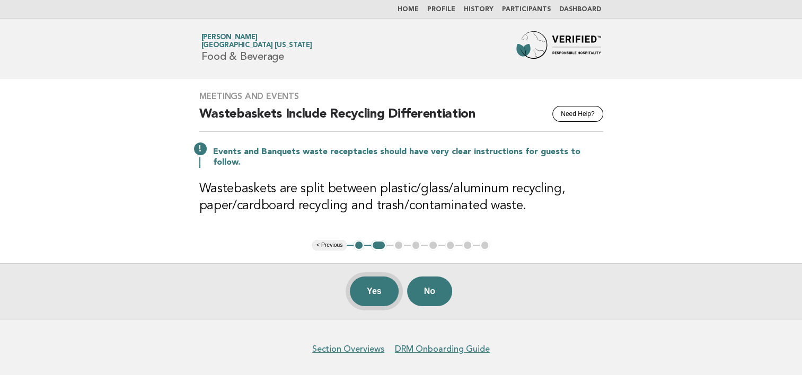
click at [379, 277] on button "Yes" at bounding box center [374, 292] width 49 height 30
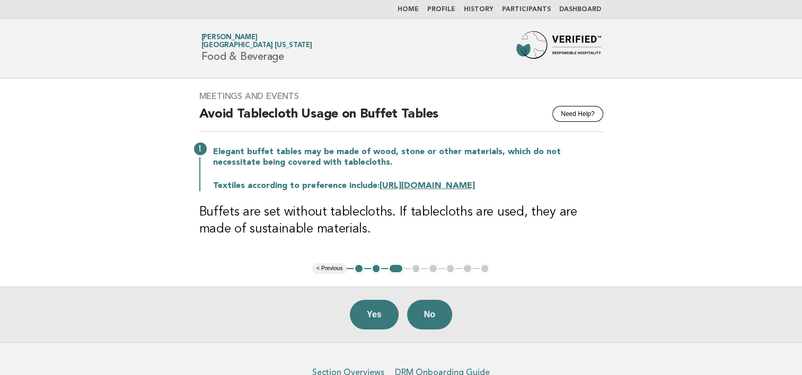
click at [444, 186] on link "https://ethicalista.com/sustainable-fabrics/" at bounding box center [427, 186] width 95 height 8
click at [445, 186] on link "https://ethicalista.com/sustainable-fabrics/" at bounding box center [427, 186] width 95 height 8
click at [381, 313] on button "Yes" at bounding box center [374, 315] width 49 height 30
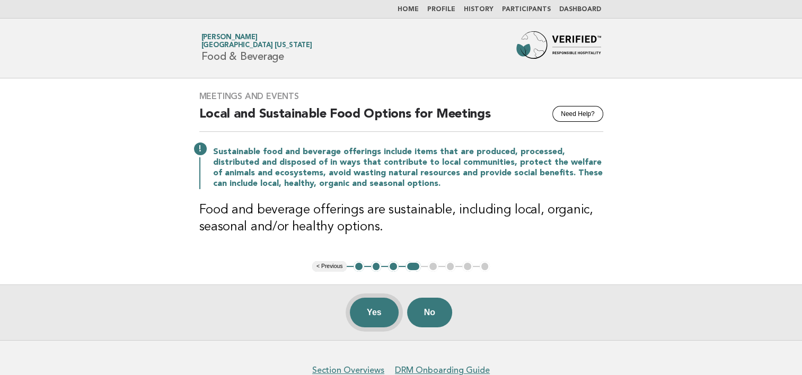
click at [375, 311] on button "Yes" at bounding box center [374, 313] width 49 height 30
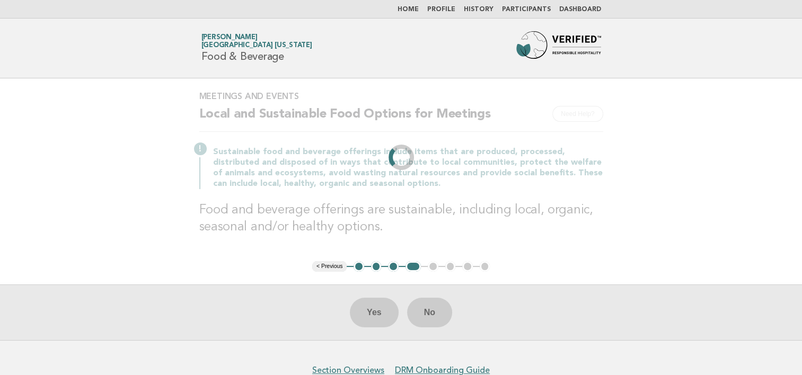
click at [394, 266] on li "3" at bounding box center [393, 266] width 11 height 11
click at [419, 10] on link "Home" at bounding box center [408, 9] width 21 height 6
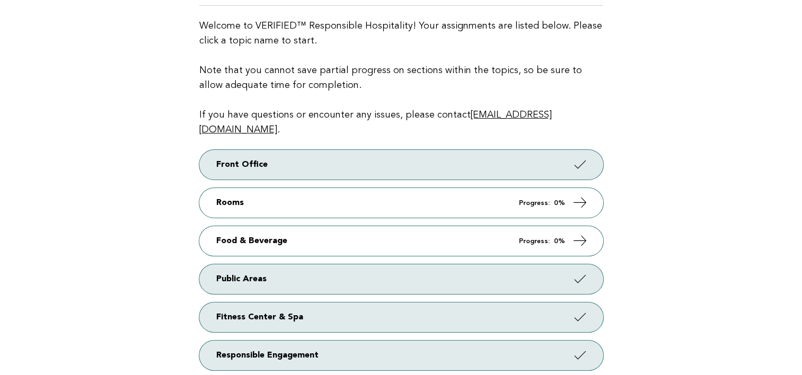
scroll to position [127, 0]
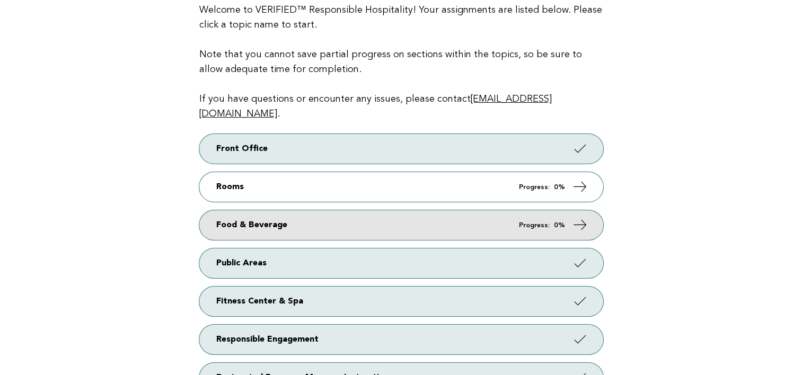
click at [486, 210] on link "Food & Beverage Progress: 0%" at bounding box center [401, 225] width 404 height 30
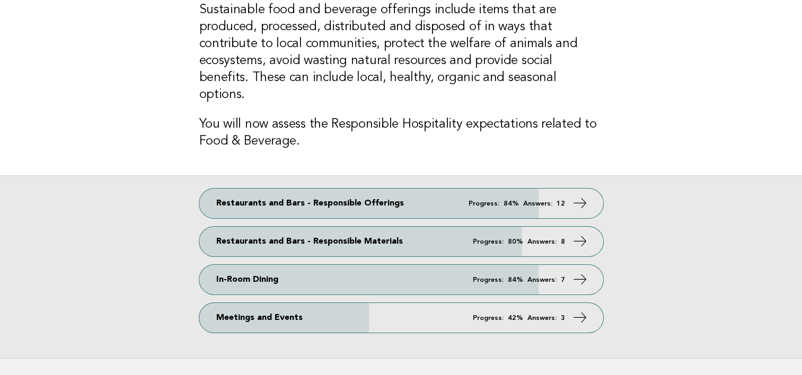
scroll to position [95, 0]
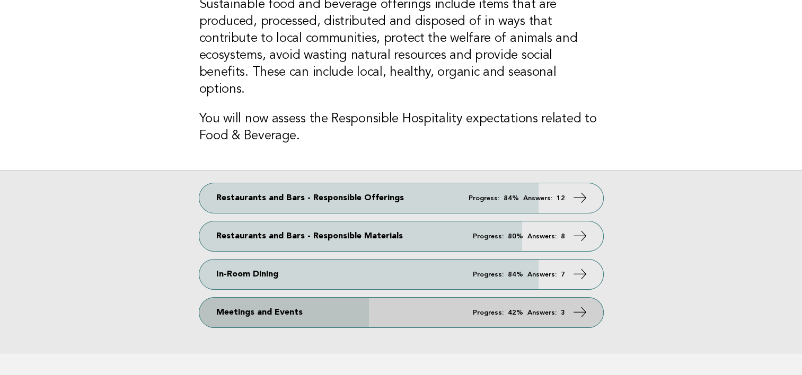
click at [416, 298] on link "Meetings and Events Progress: 42% Answers: 3" at bounding box center [401, 313] width 404 height 30
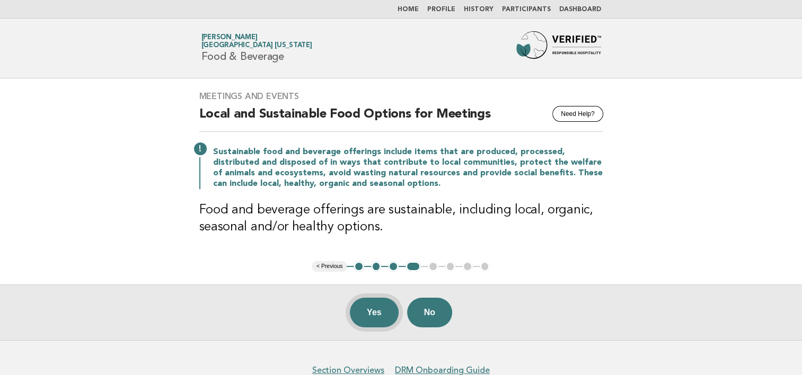
click at [374, 311] on button "Yes" at bounding box center [374, 313] width 49 height 30
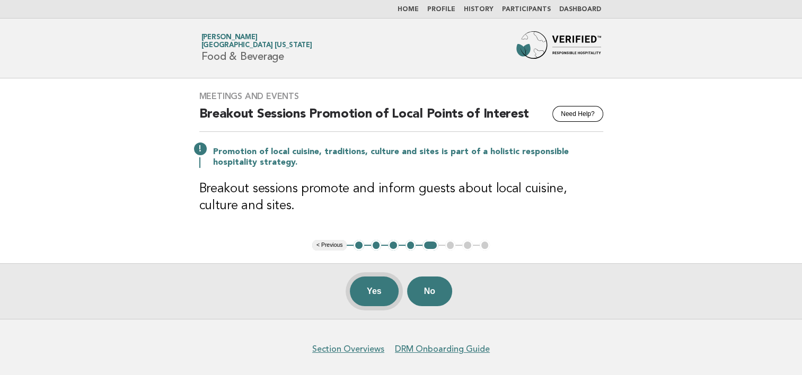
click at [377, 294] on button "Yes" at bounding box center [374, 292] width 49 height 30
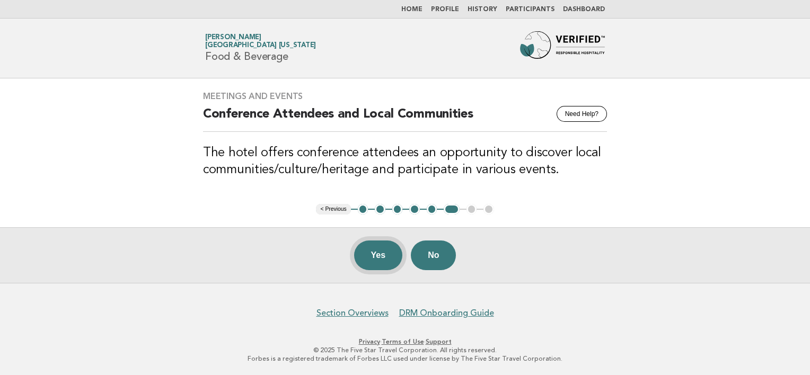
click at [385, 252] on button "Yes" at bounding box center [378, 256] width 49 height 30
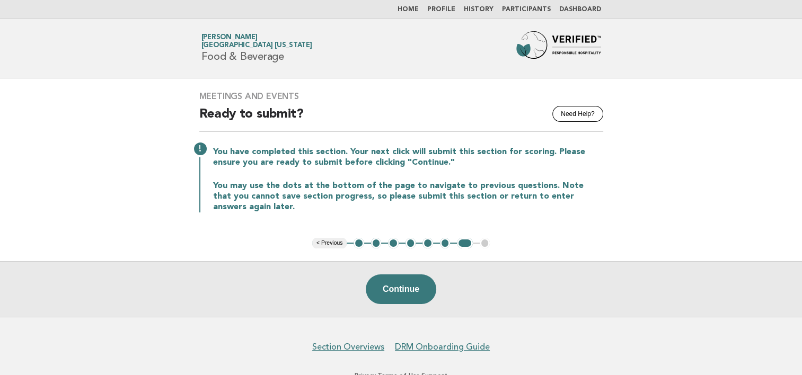
click at [419, 8] on link "Home" at bounding box center [408, 9] width 21 height 6
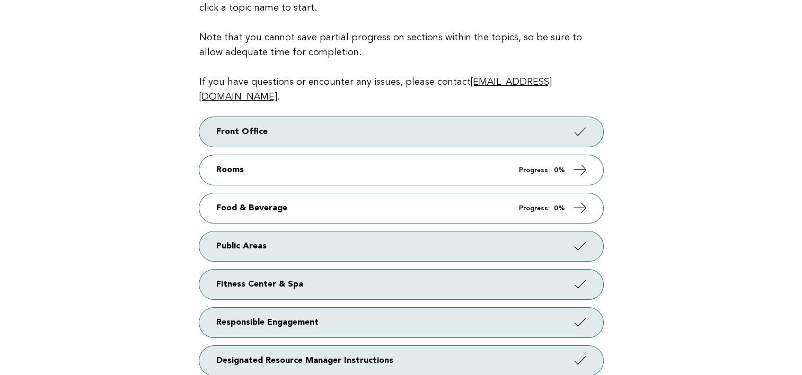
scroll to position [153, 0]
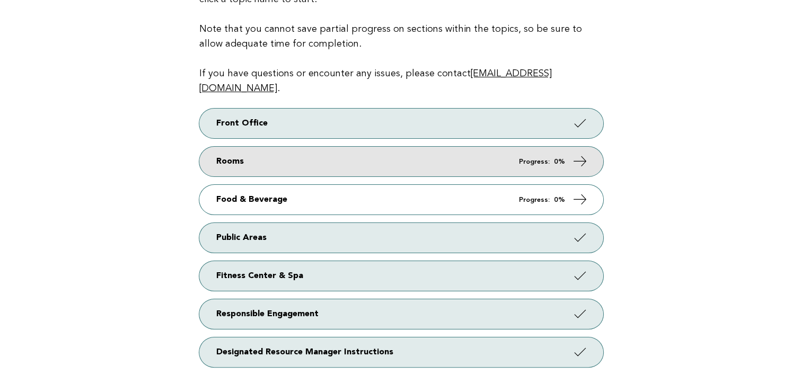
click at [358, 147] on link "Rooms Progress: 0%" at bounding box center [401, 162] width 404 height 30
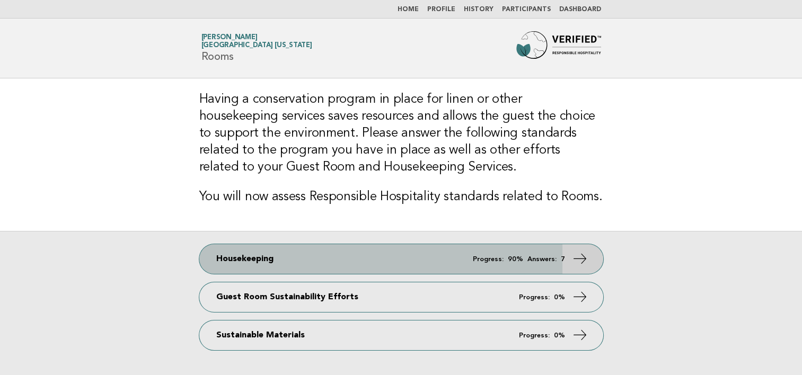
click at [373, 254] on link "Housekeeping Progress: 90% Answers: 7" at bounding box center [401, 259] width 404 height 30
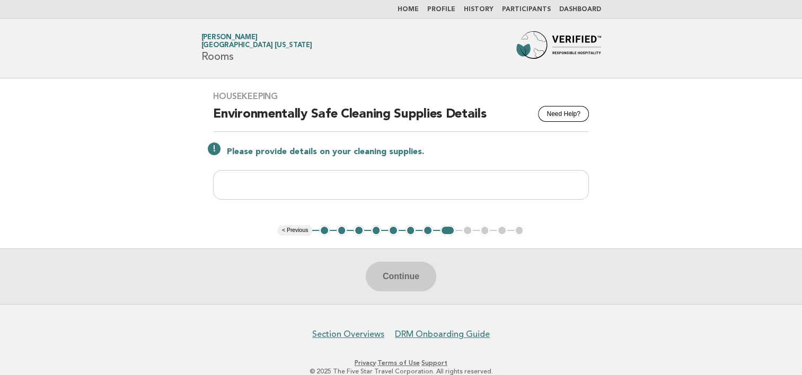
click at [325, 230] on button "1" at bounding box center [324, 230] width 11 height 11
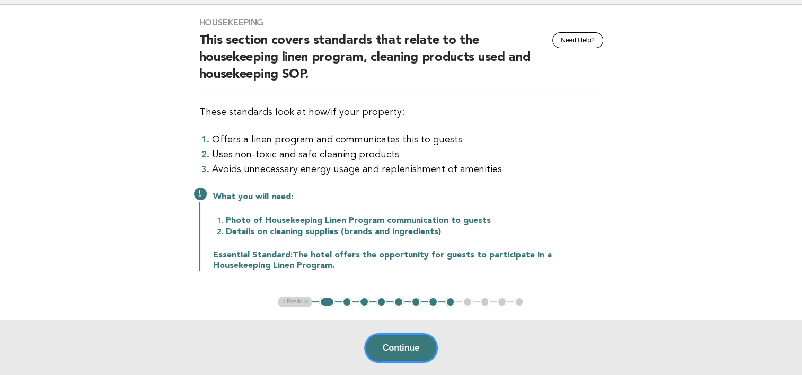
scroll to position [76, 0]
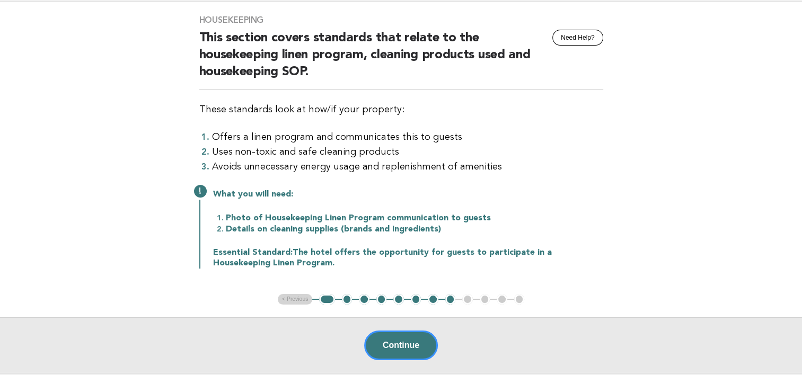
click at [329, 297] on button "1" at bounding box center [326, 299] width 15 height 11
click at [347, 297] on button "2" at bounding box center [347, 299] width 11 height 11
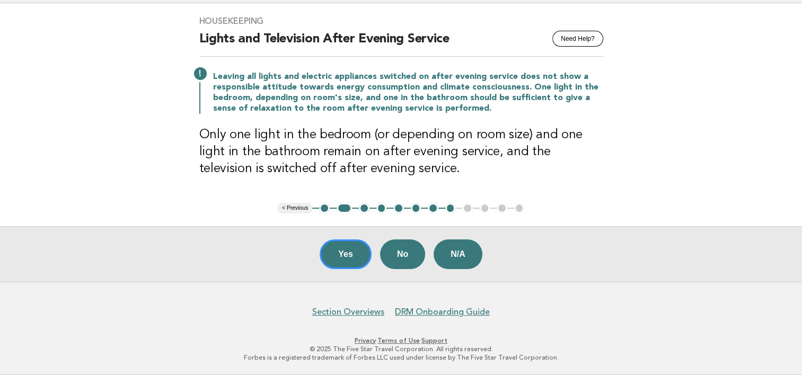
scroll to position [74, 0]
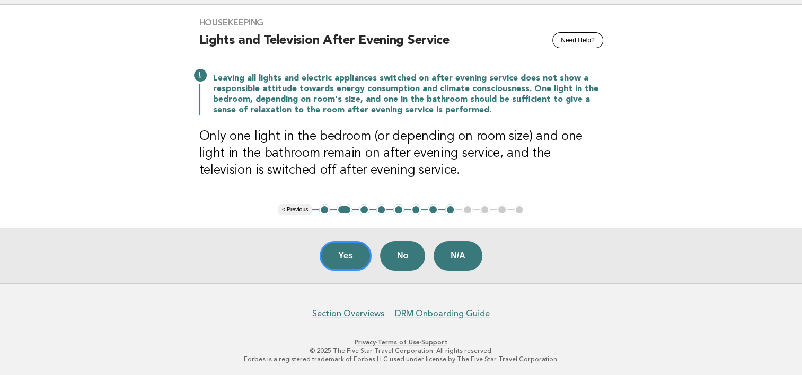
click at [323, 210] on button "1" at bounding box center [324, 210] width 11 height 11
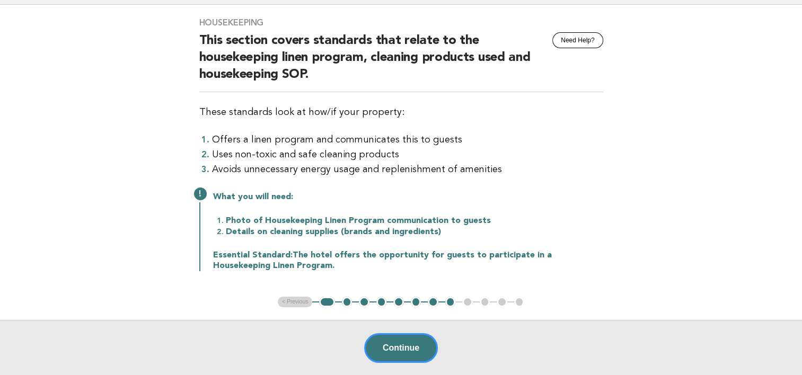
click at [325, 300] on button "1" at bounding box center [326, 302] width 15 height 11
click at [408, 343] on button "Continue" at bounding box center [401, 348] width 74 height 30
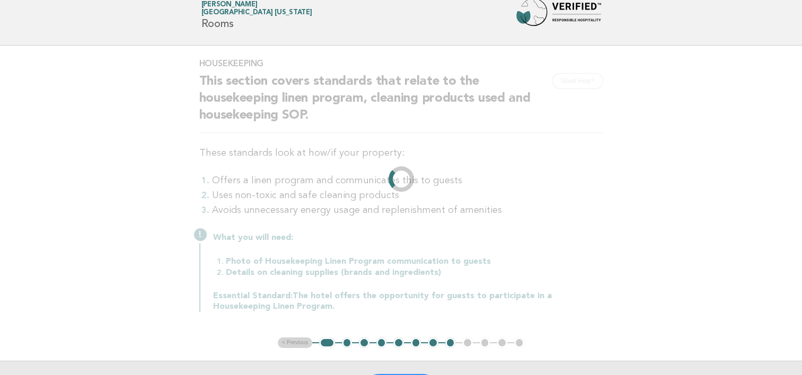
scroll to position [0, 0]
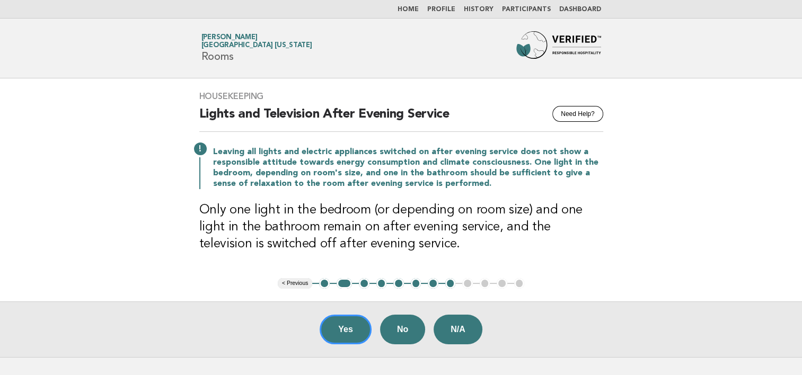
click at [346, 283] on button "2" at bounding box center [344, 283] width 15 height 11
click at [367, 282] on button "3" at bounding box center [364, 283] width 11 height 11
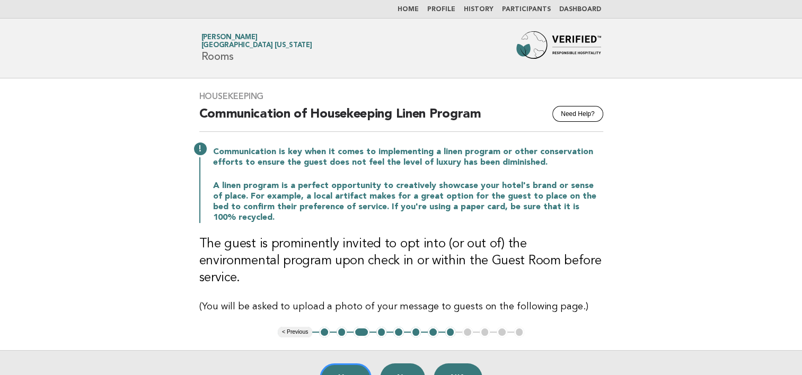
click at [325, 327] on button "1" at bounding box center [324, 332] width 11 height 11
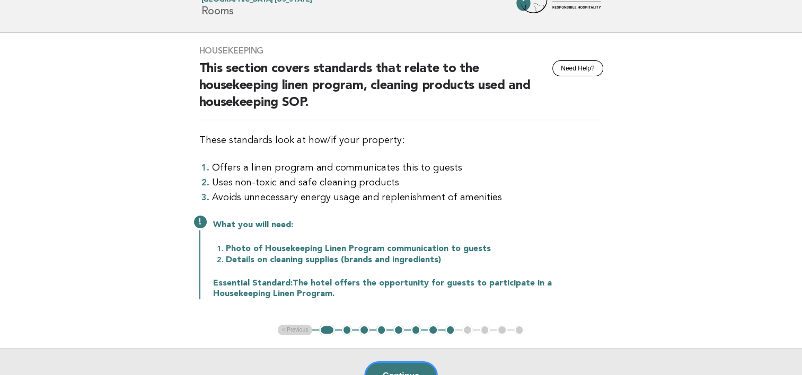
scroll to position [49, 0]
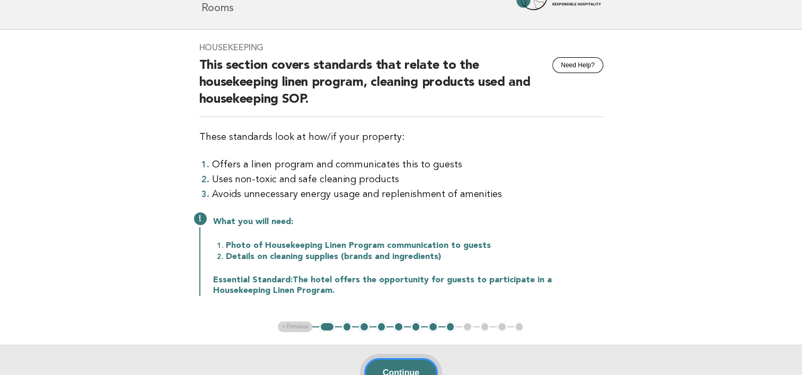
click at [407, 363] on button "Continue" at bounding box center [401, 373] width 74 height 30
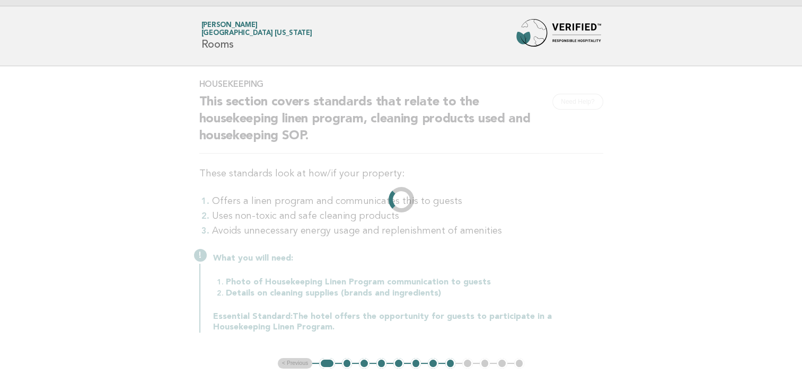
scroll to position [0, 0]
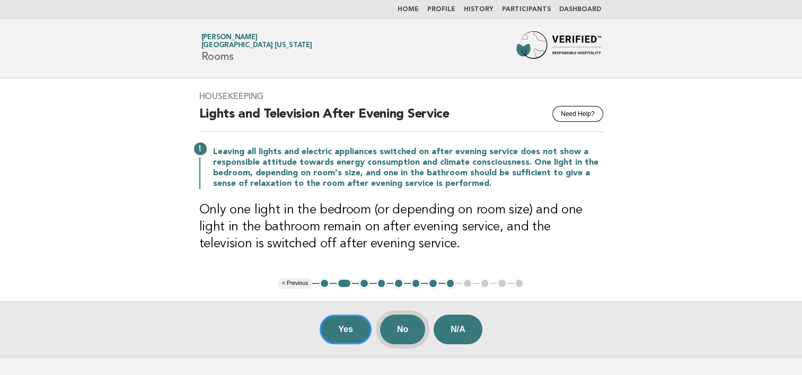
click at [409, 327] on button "No" at bounding box center [402, 330] width 45 height 30
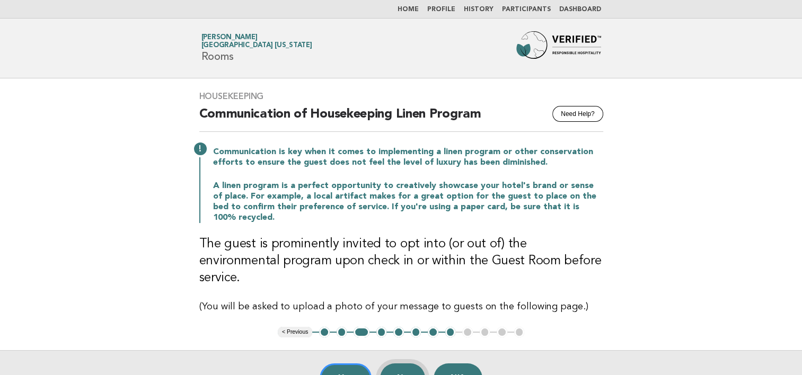
click at [411, 364] on button "No" at bounding box center [402, 379] width 45 height 30
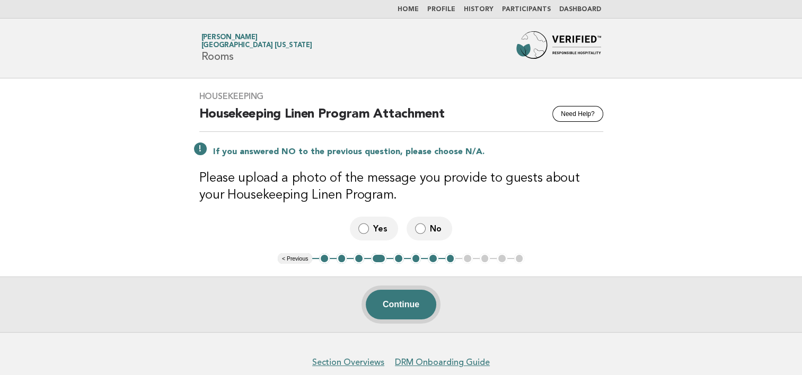
click at [418, 301] on button "Continue" at bounding box center [401, 305] width 71 height 30
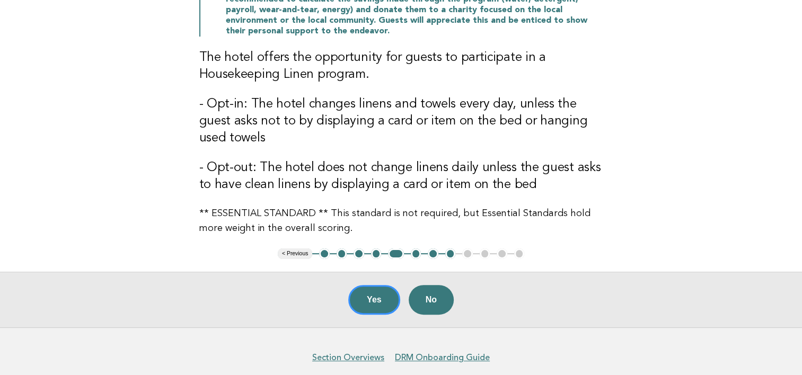
scroll to position [221, 0]
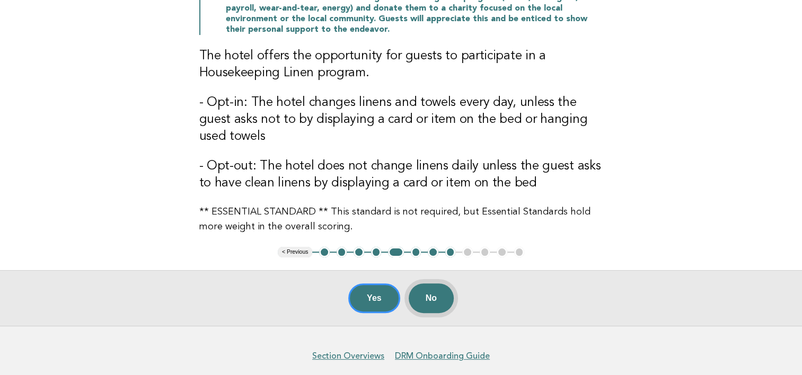
click at [439, 302] on button "No" at bounding box center [431, 299] width 45 height 30
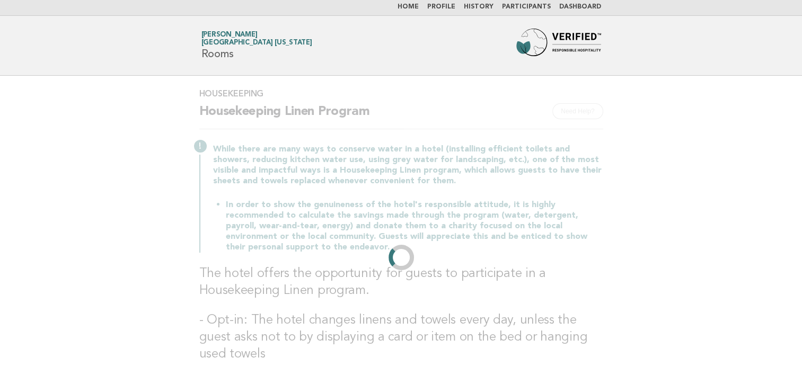
scroll to position [0, 0]
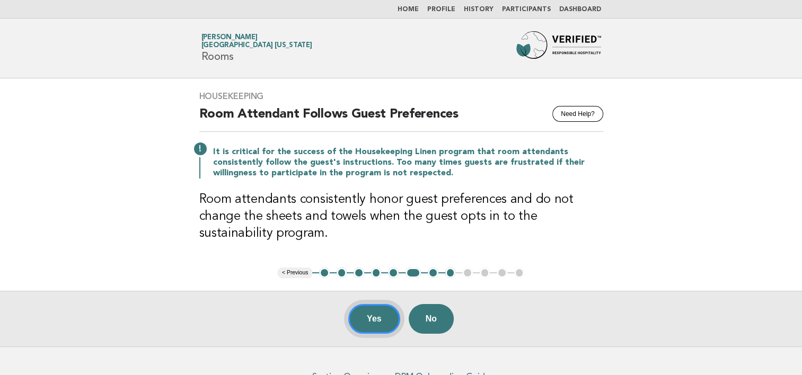
click at [373, 318] on button "Yes" at bounding box center [374, 319] width 52 height 30
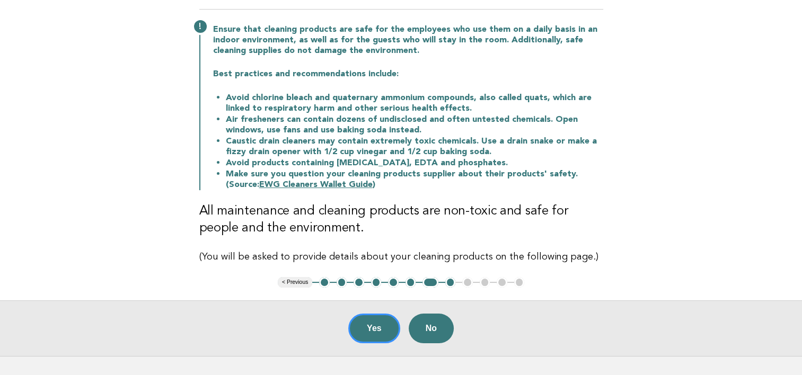
scroll to position [123, 0]
click at [381, 330] on button "Yes" at bounding box center [374, 328] width 52 height 30
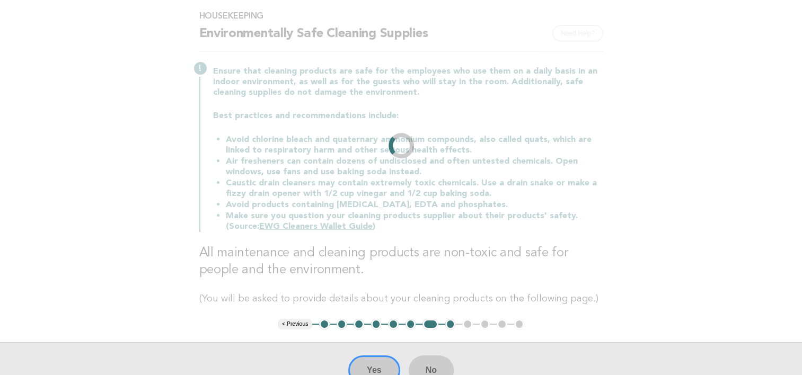
scroll to position [0, 0]
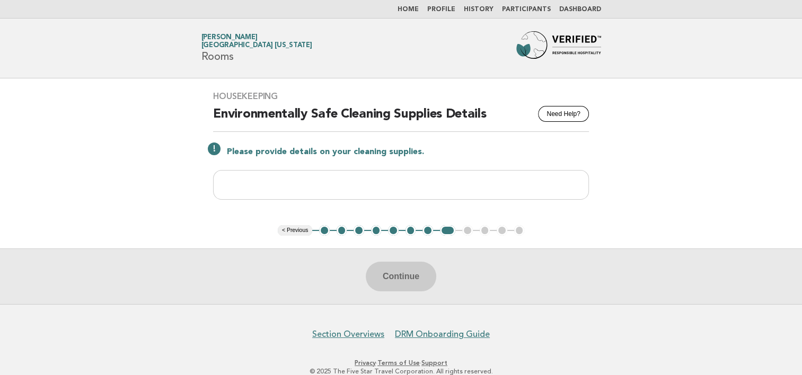
click at [408, 271] on div "Continue" at bounding box center [401, 277] width 802 height 56
click at [295, 181] on input "text" at bounding box center [401, 185] width 376 height 30
type input "*"
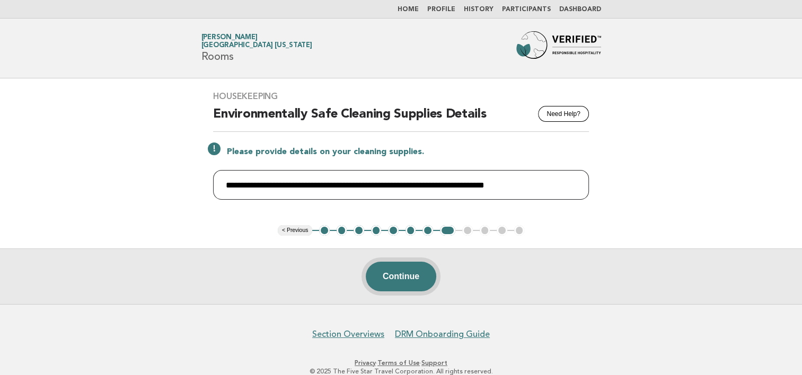
type input "**********"
click at [414, 280] on button "Continue" at bounding box center [401, 277] width 71 height 30
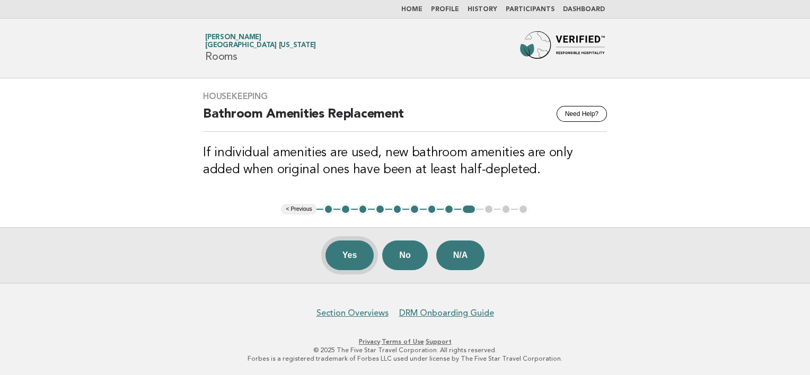
click at [352, 254] on button "Yes" at bounding box center [349, 256] width 49 height 30
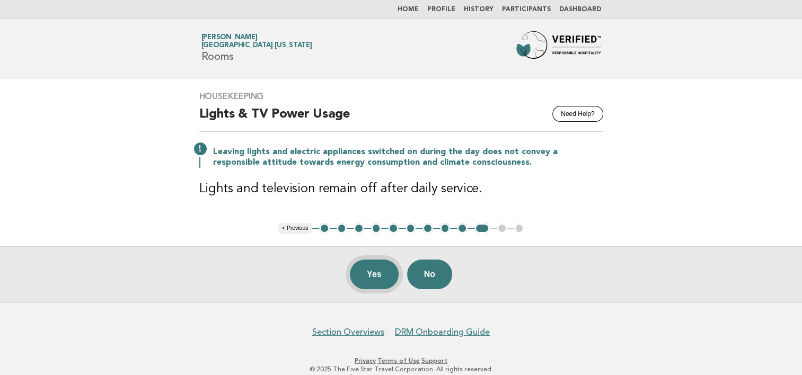
click at [375, 276] on button "Yes" at bounding box center [374, 275] width 49 height 30
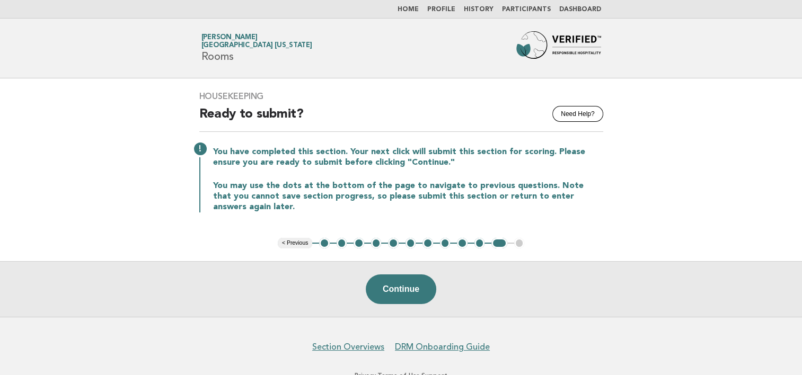
click at [419, 8] on link "Home" at bounding box center [408, 9] width 21 height 6
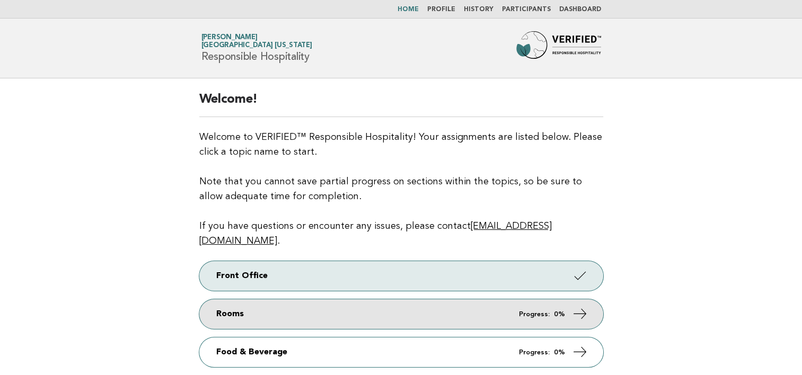
click at [324, 299] on link "Rooms Progress: 0%" at bounding box center [401, 314] width 404 height 30
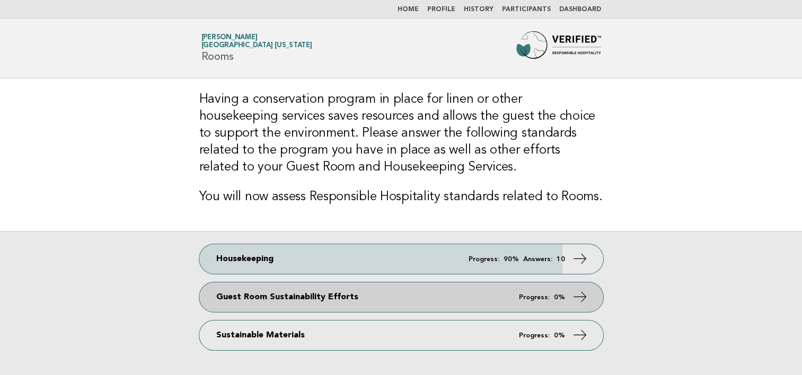
click at [395, 302] on link "Guest Room Sustainability Efforts Progress: 0%" at bounding box center [401, 298] width 404 height 30
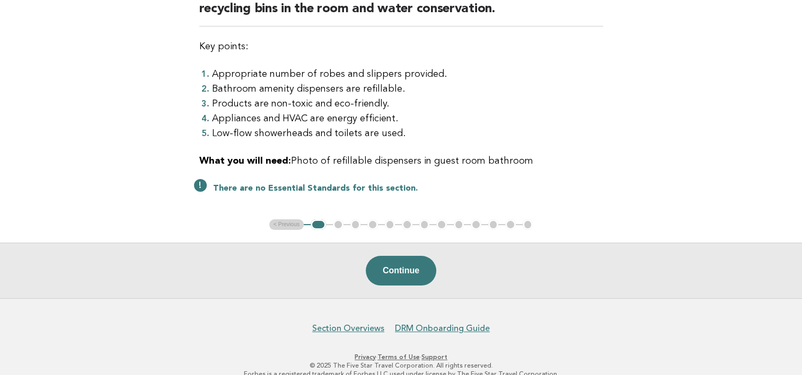
scroll to position [144, 0]
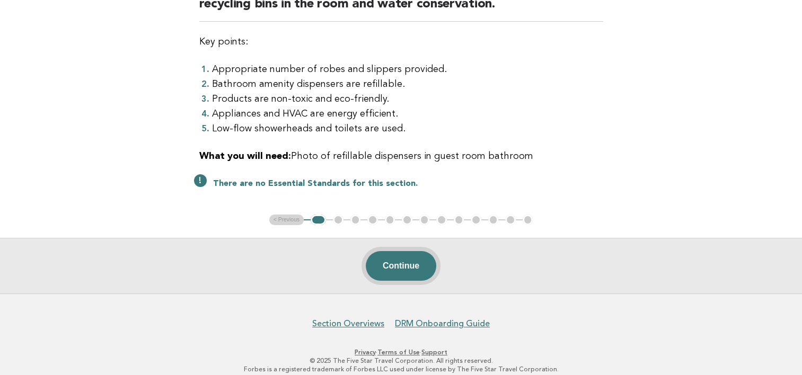
click at [408, 262] on button "Continue" at bounding box center [401, 266] width 71 height 30
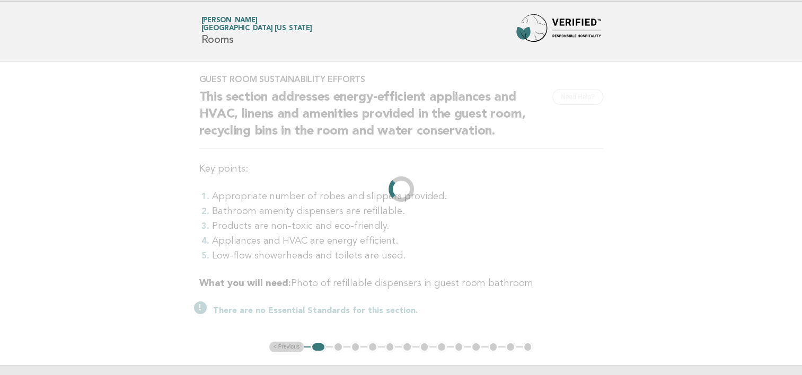
scroll to position [0, 0]
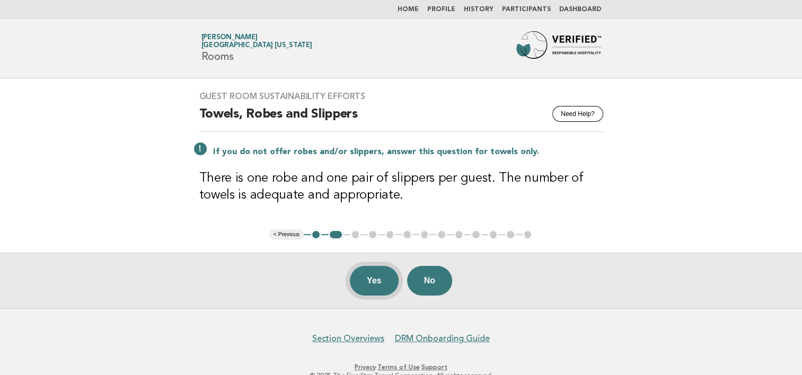
click at [375, 275] on button "Yes" at bounding box center [374, 281] width 49 height 30
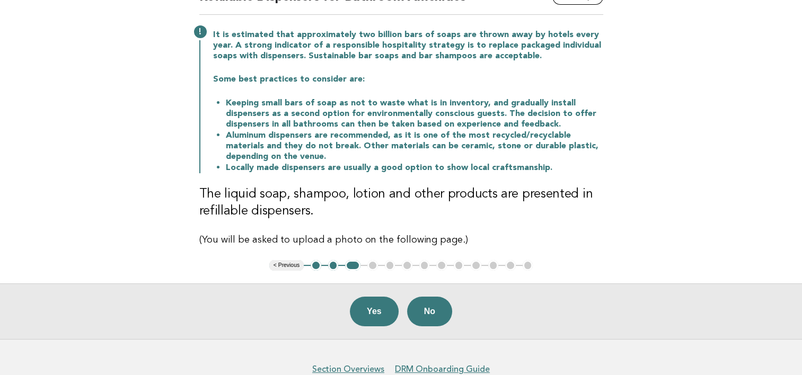
scroll to position [142, 0]
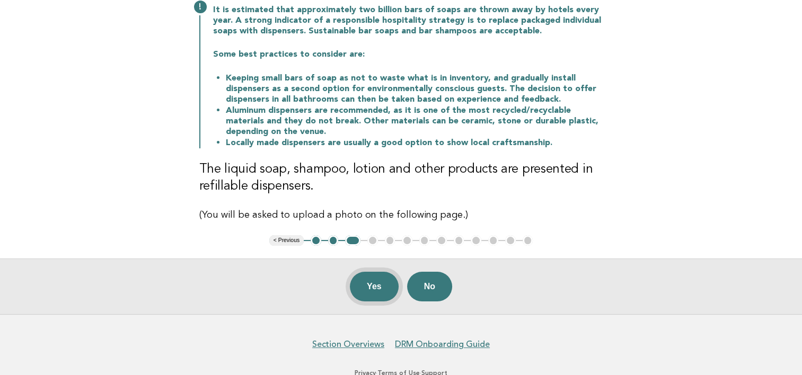
click at [382, 278] on button "Yes" at bounding box center [374, 287] width 49 height 30
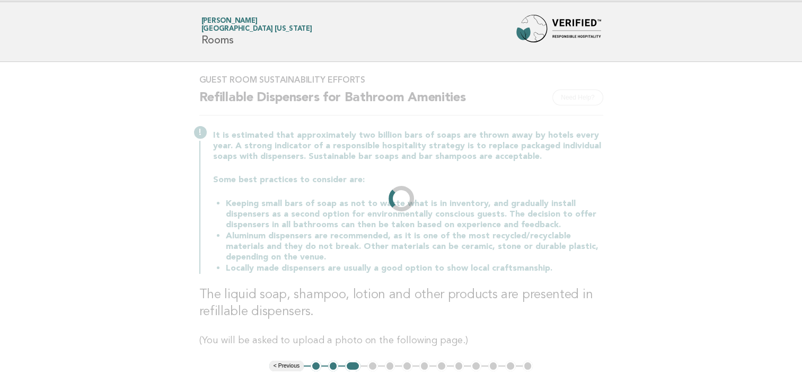
scroll to position [0, 0]
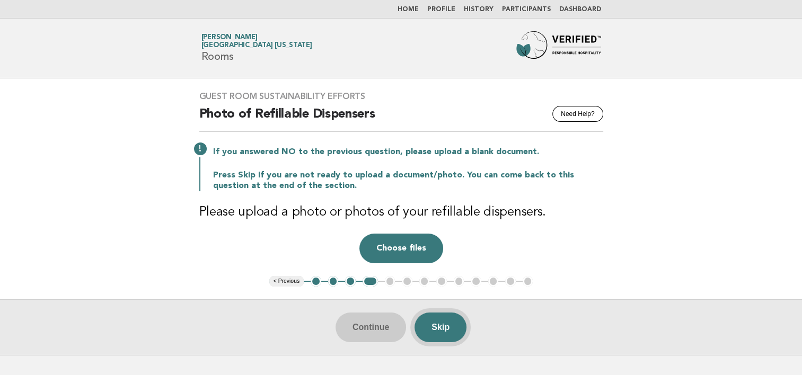
click at [454, 325] on button "Skip" at bounding box center [441, 328] width 52 height 30
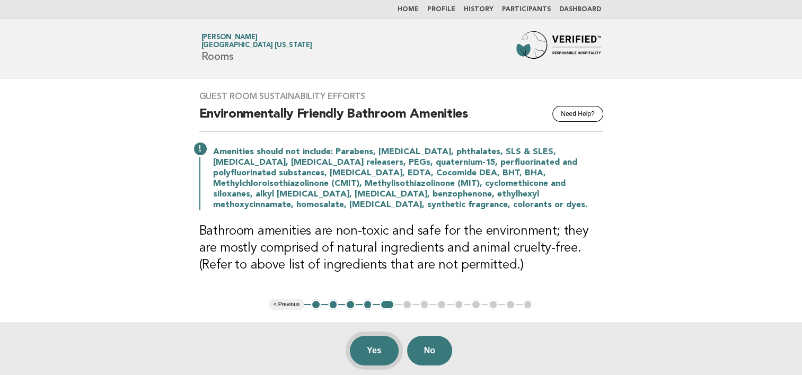
click at [375, 346] on button "Yes" at bounding box center [374, 351] width 49 height 30
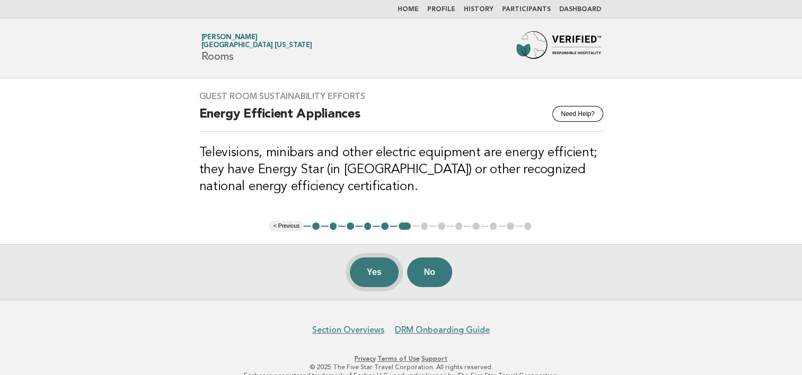
click at [377, 271] on button "Yes" at bounding box center [374, 273] width 49 height 30
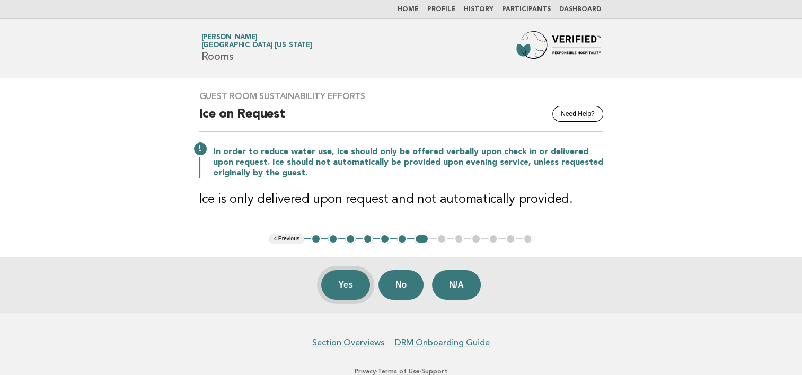
click at [343, 285] on button "Yes" at bounding box center [345, 285] width 49 height 30
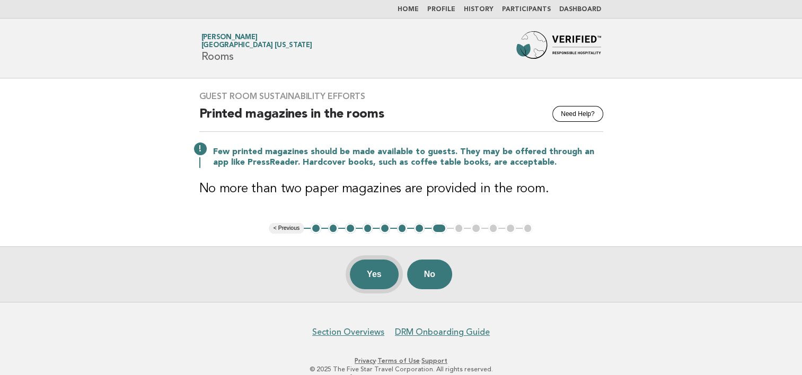
click at [376, 269] on button "Yes" at bounding box center [374, 275] width 49 height 30
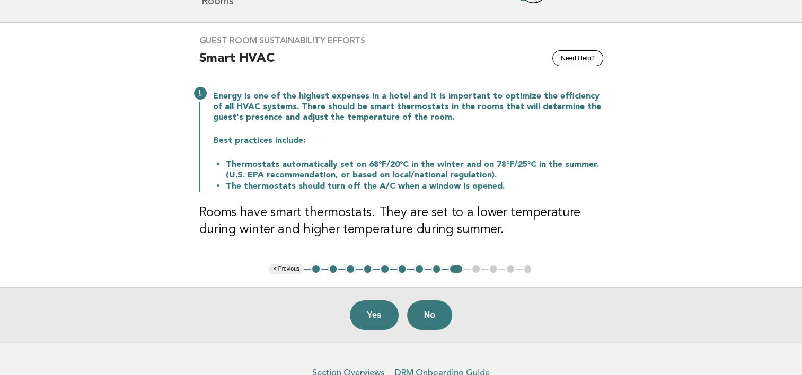
scroll to position [56, 0]
click at [377, 317] on button "Yes" at bounding box center [374, 315] width 49 height 30
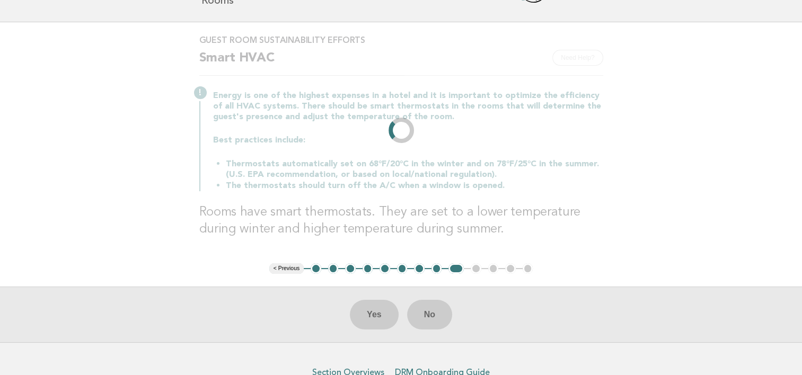
scroll to position [0, 0]
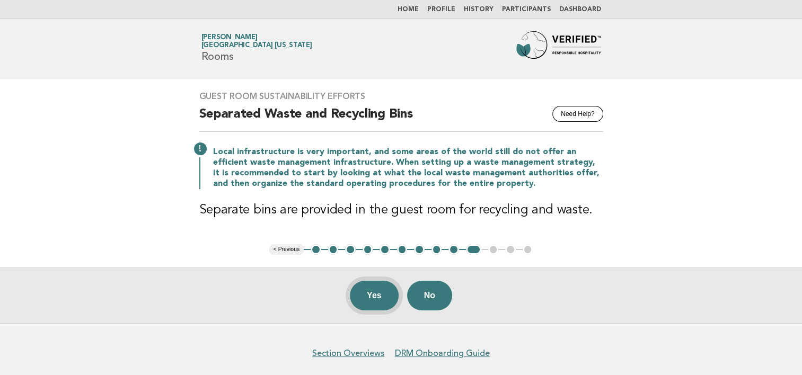
click at [375, 292] on button "Yes" at bounding box center [374, 296] width 49 height 30
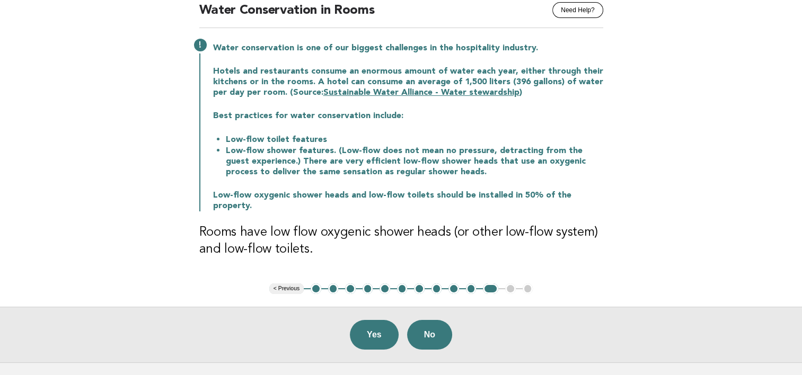
scroll to position [121, 0]
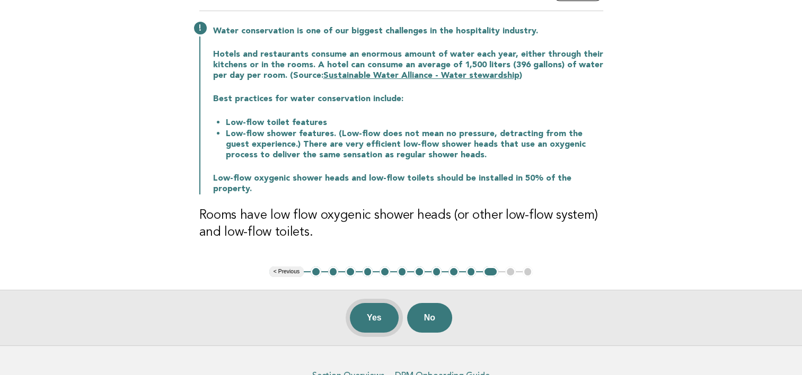
click at [373, 304] on button "Yes" at bounding box center [374, 318] width 49 height 30
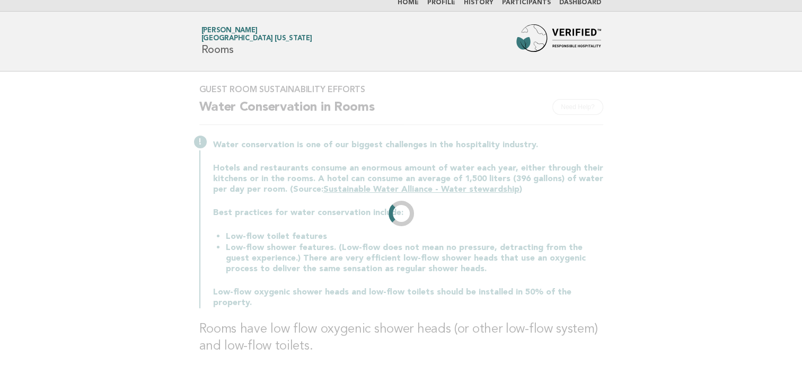
scroll to position [0, 0]
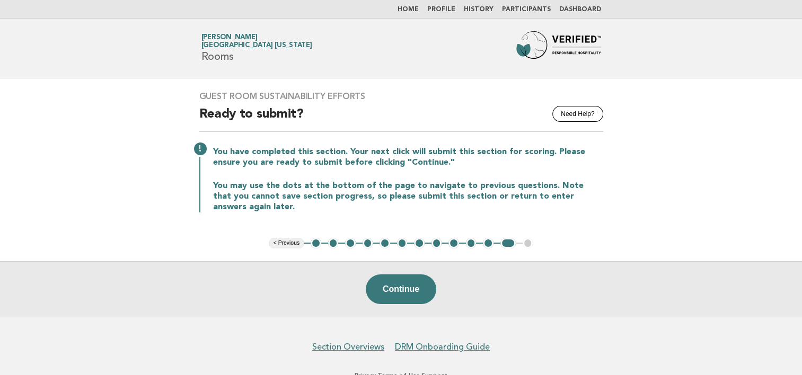
click at [419, 9] on link "Home" at bounding box center [408, 9] width 21 height 6
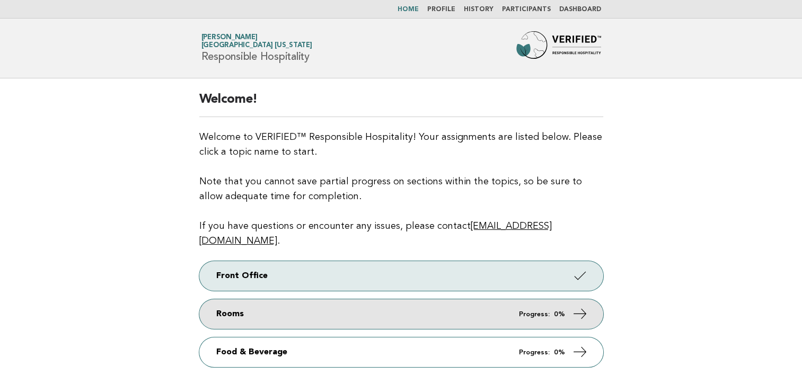
click at [293, 303] on link "Rooms Progress: 0%" at bounding box center [401, 314] width 404 height 30
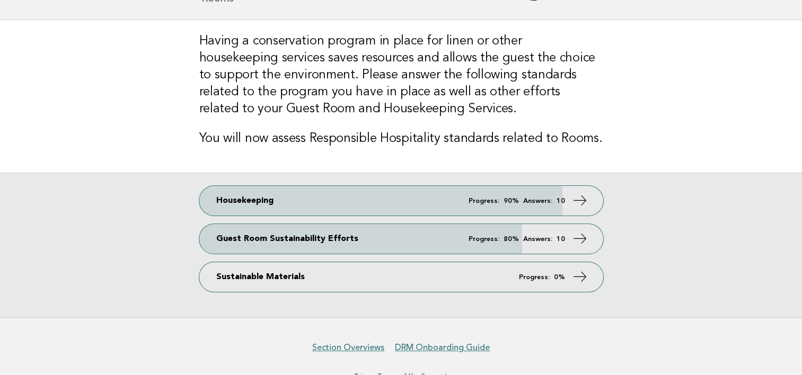
scroll to position [67, 0]
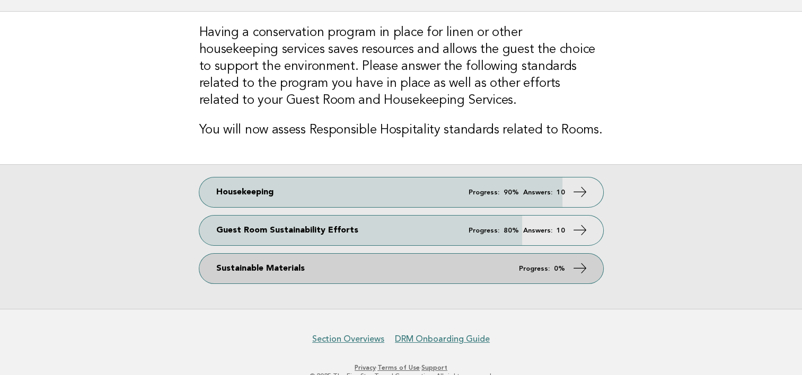
click at [474, 269] on link "Sustainable Materials Progress: 0%" at bounding box center [401, 269] width 404 height 30
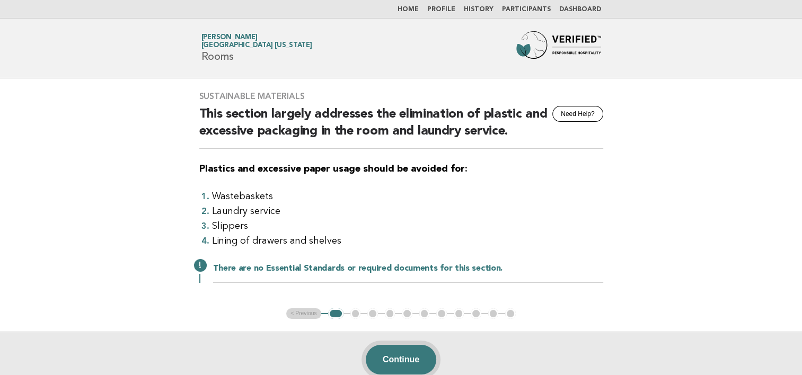
click at [408, 357] on button "Continue" at bounding box center [401, 360] width 71 height 30
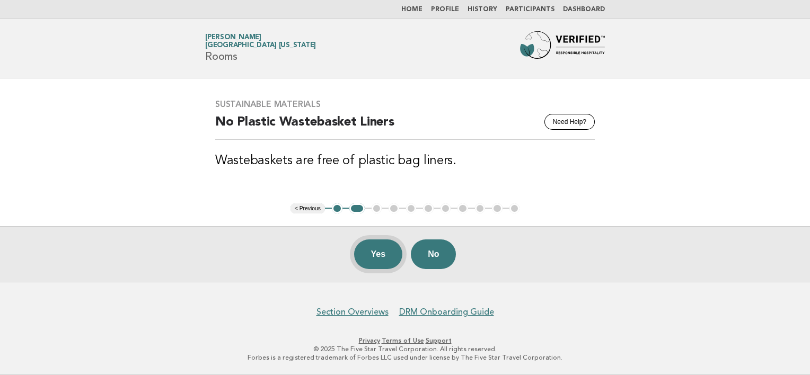
click at [381, 255] on button "Yes" at bounding box center [378, 255] width 49 height 30
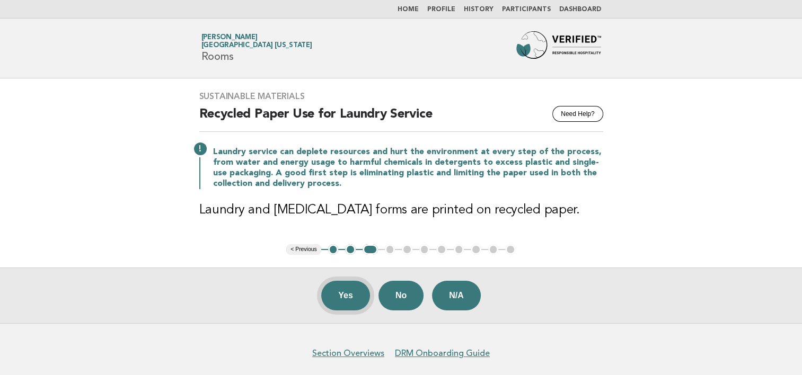
click at [348, 290] on button "Yes" at bounding box center [345, 296] width 49 height 30
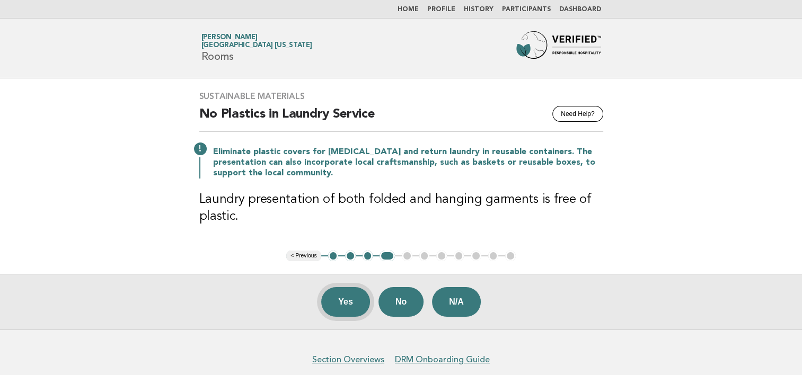
click at [345, 301] on button "Yes" at bounding box center [345, 302] width 49 height 30
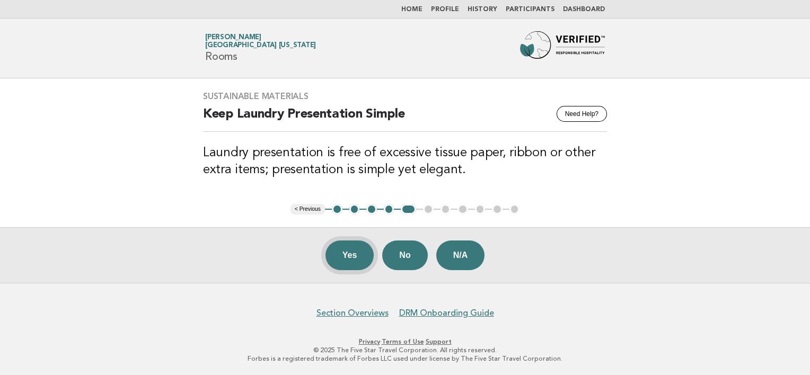
click at [356, 254] on button "Yes" at bounding box center [349, 256] width 49 height 30
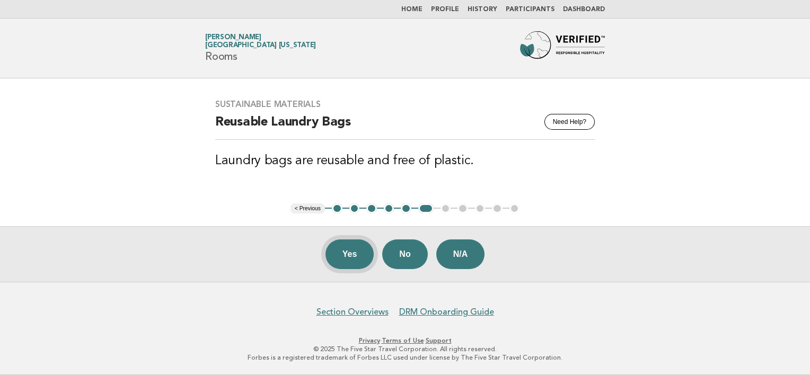
click at [354, 256] on button "Yes" at bounding box center [349, 255] width 49 height 30
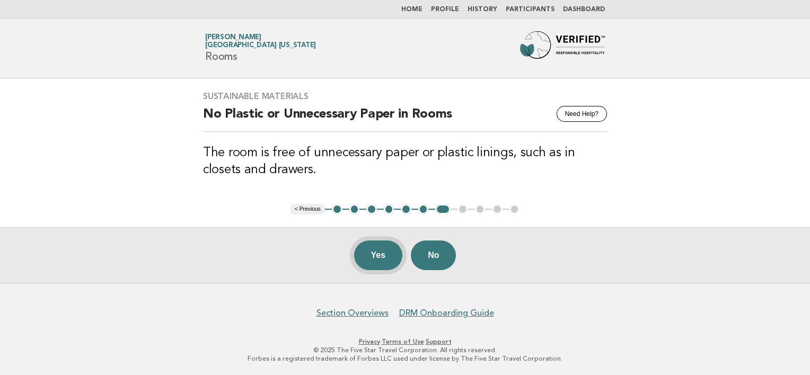
click at [380, 257] on button "Yes" at bounding box center [378, 256] width 49 height 30
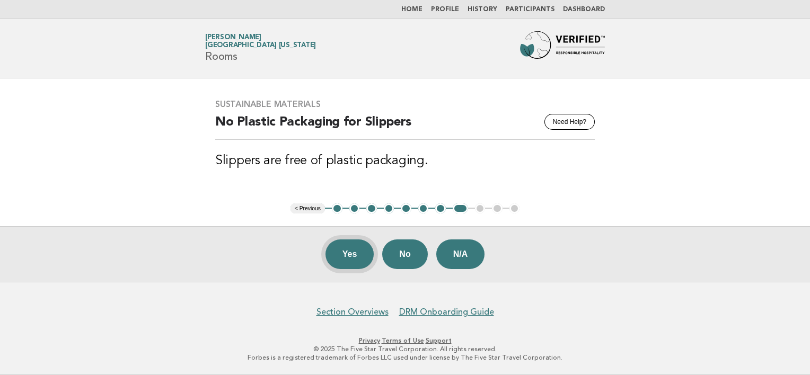
click at [353, 250] on button "Yes" at bounding box center [349, 255] width 49 height 30
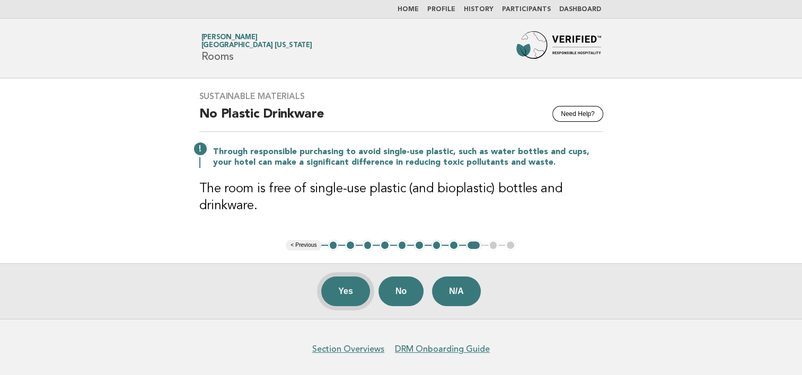
click at [342, 293] on button "Yes" at bounding box center [345, 292] width 49 height 30
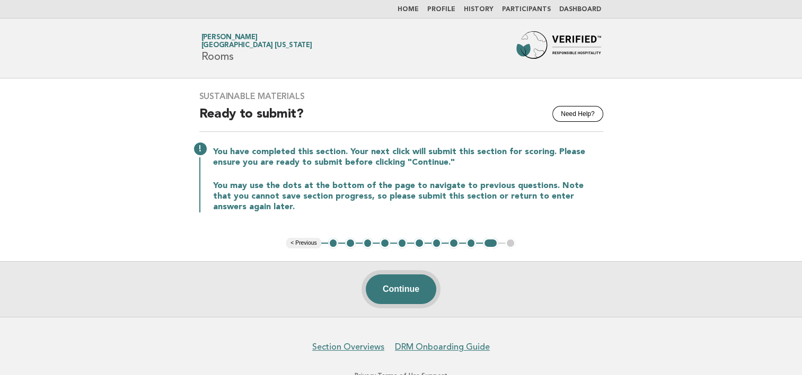
click at [403, 288] on button "Continue" at bounding box center [401, 290] width 71 height 30
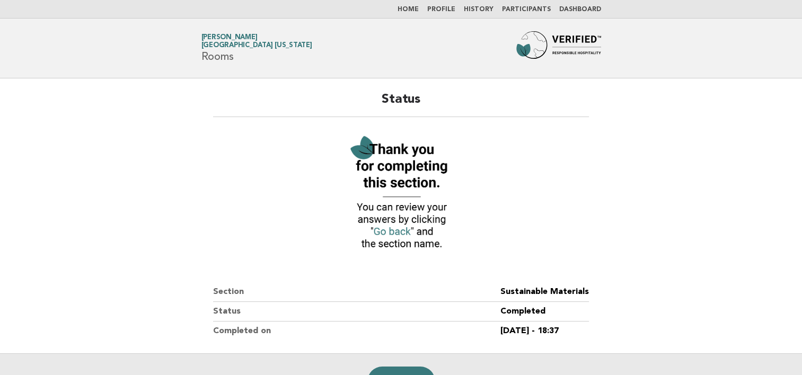
click at [419, 8] on link "Home" at bounding box center [408, 9] width 21 height 6
